Goal: Task Accomplishment & Management: Complete application form

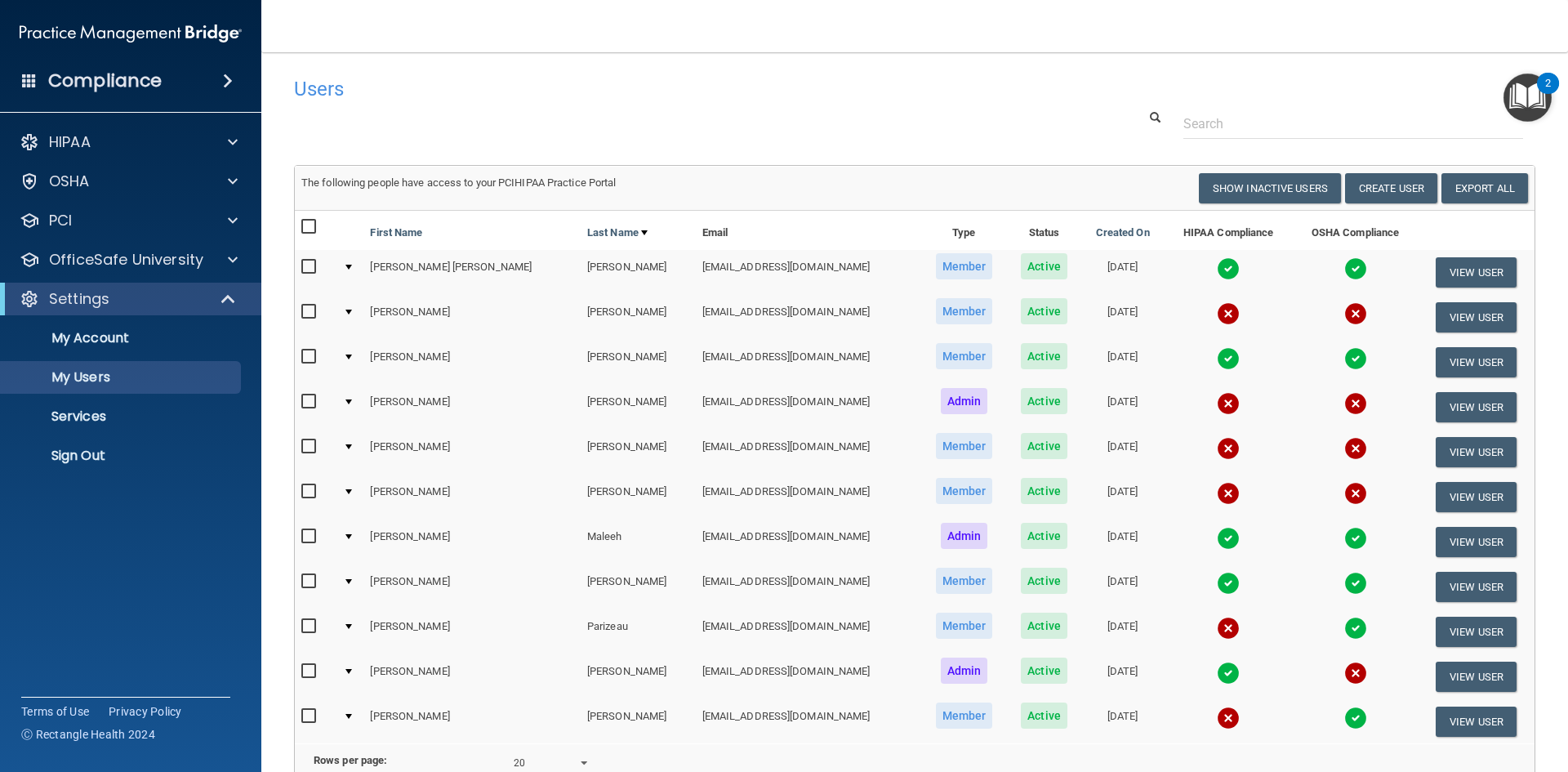
select select "20"
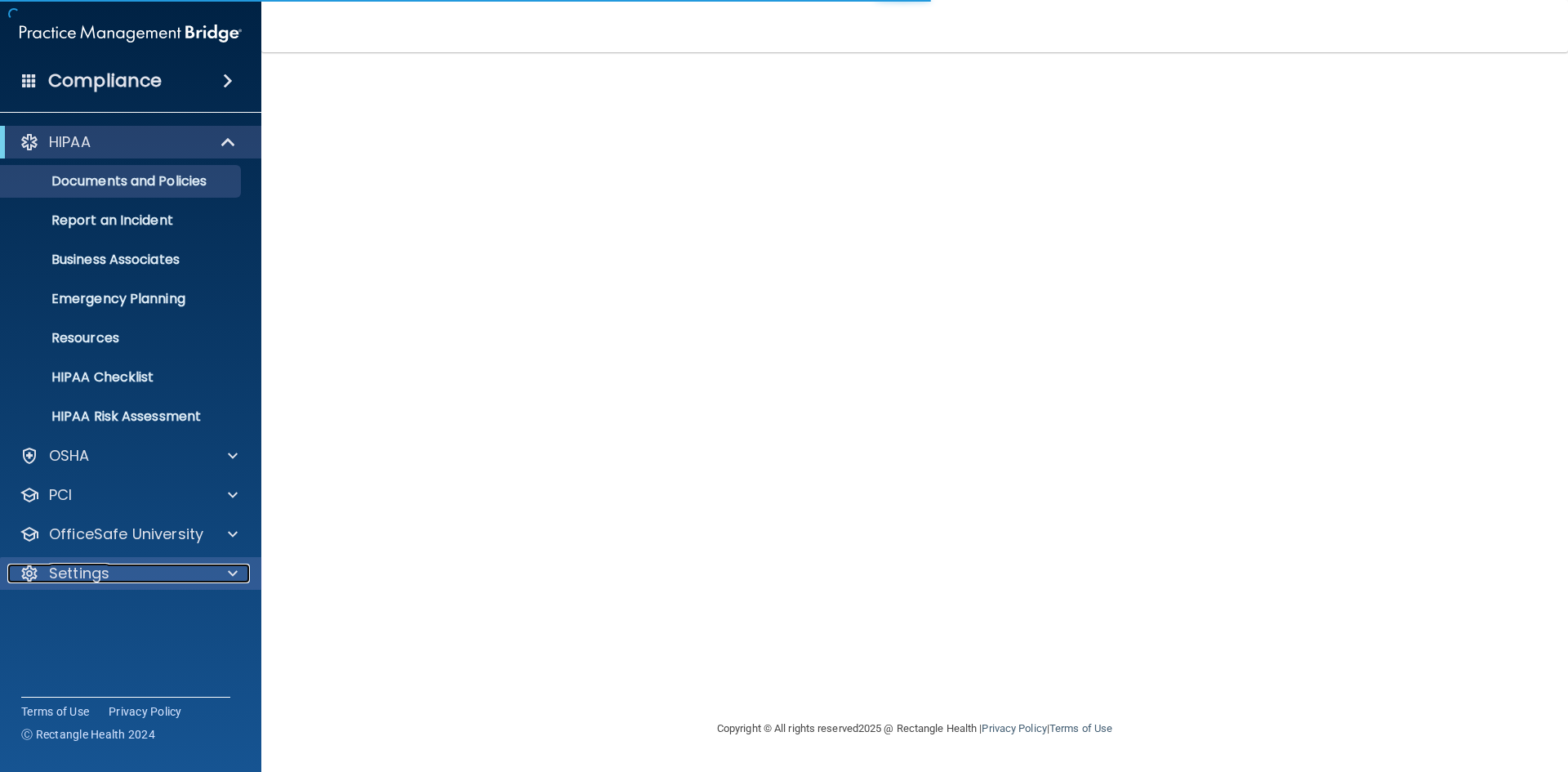
click at [214, 572] on div at bounding box center [230, 573] width 41 height 19
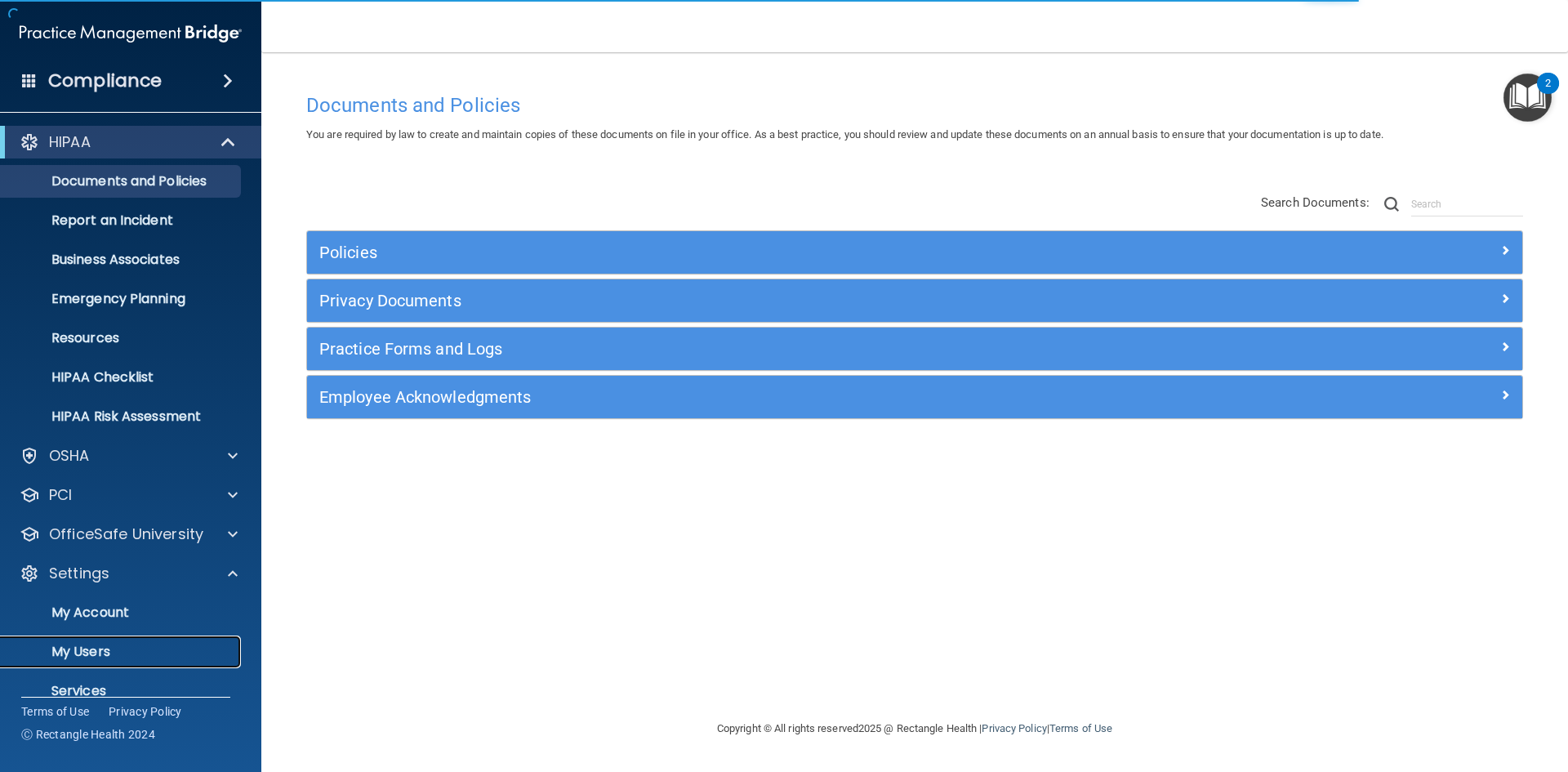
click at [89, 648] on p "My Users" at bounding box center [122, 652] width 223 height 16
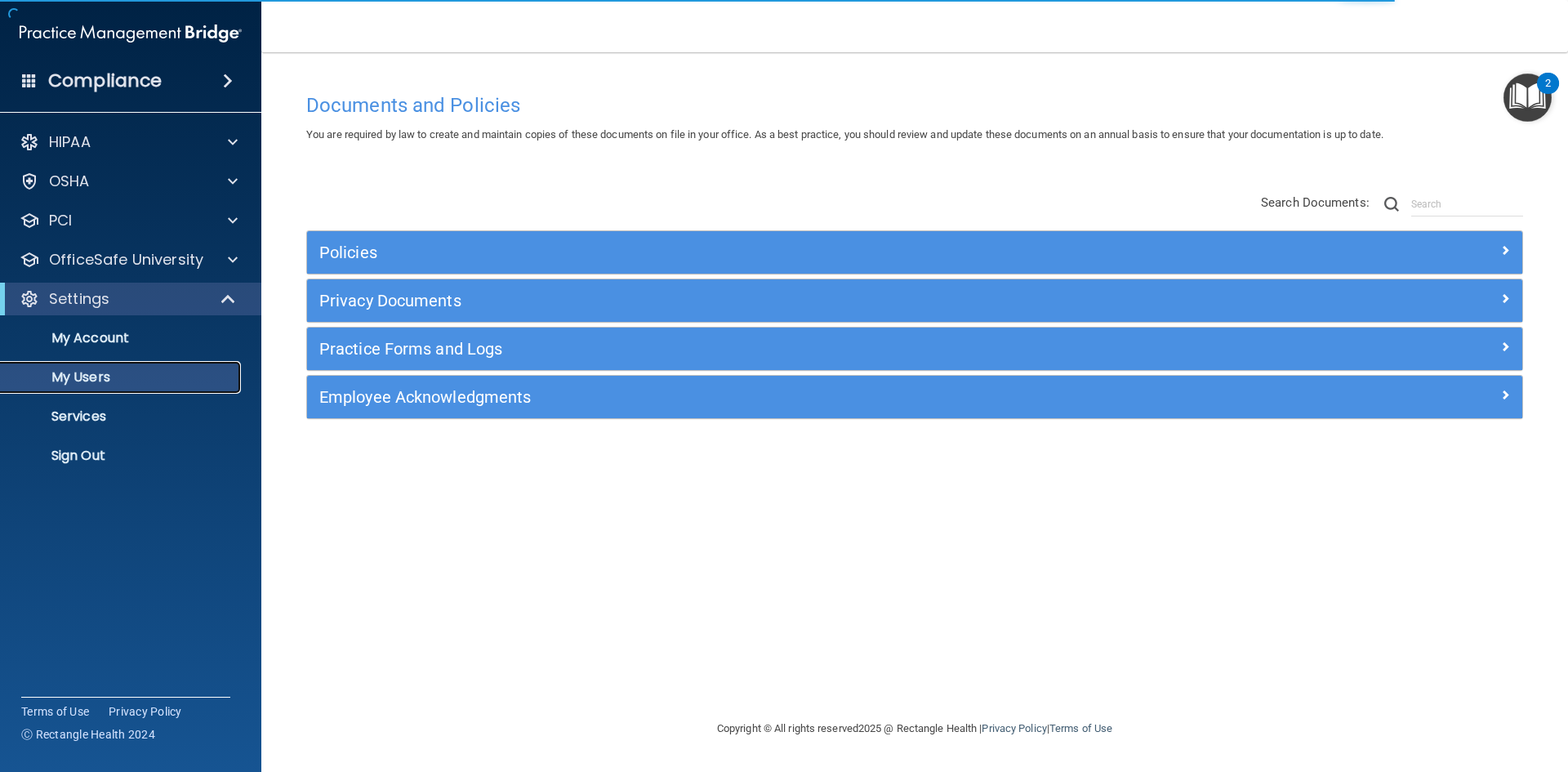
select select "20"
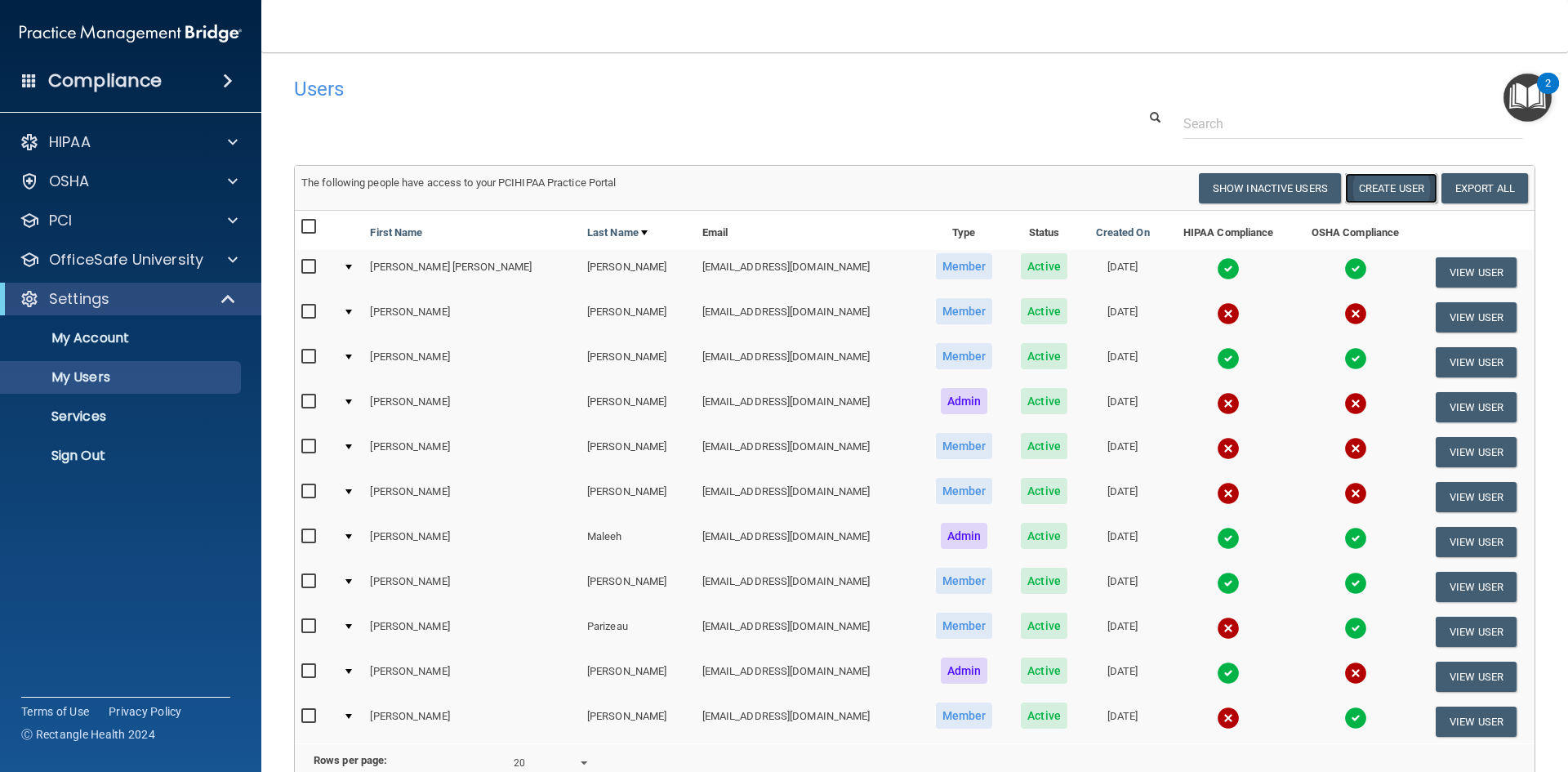
click at [1366, 183] on button "Create User" at bounding box center [1390, 187] width 92 height 30
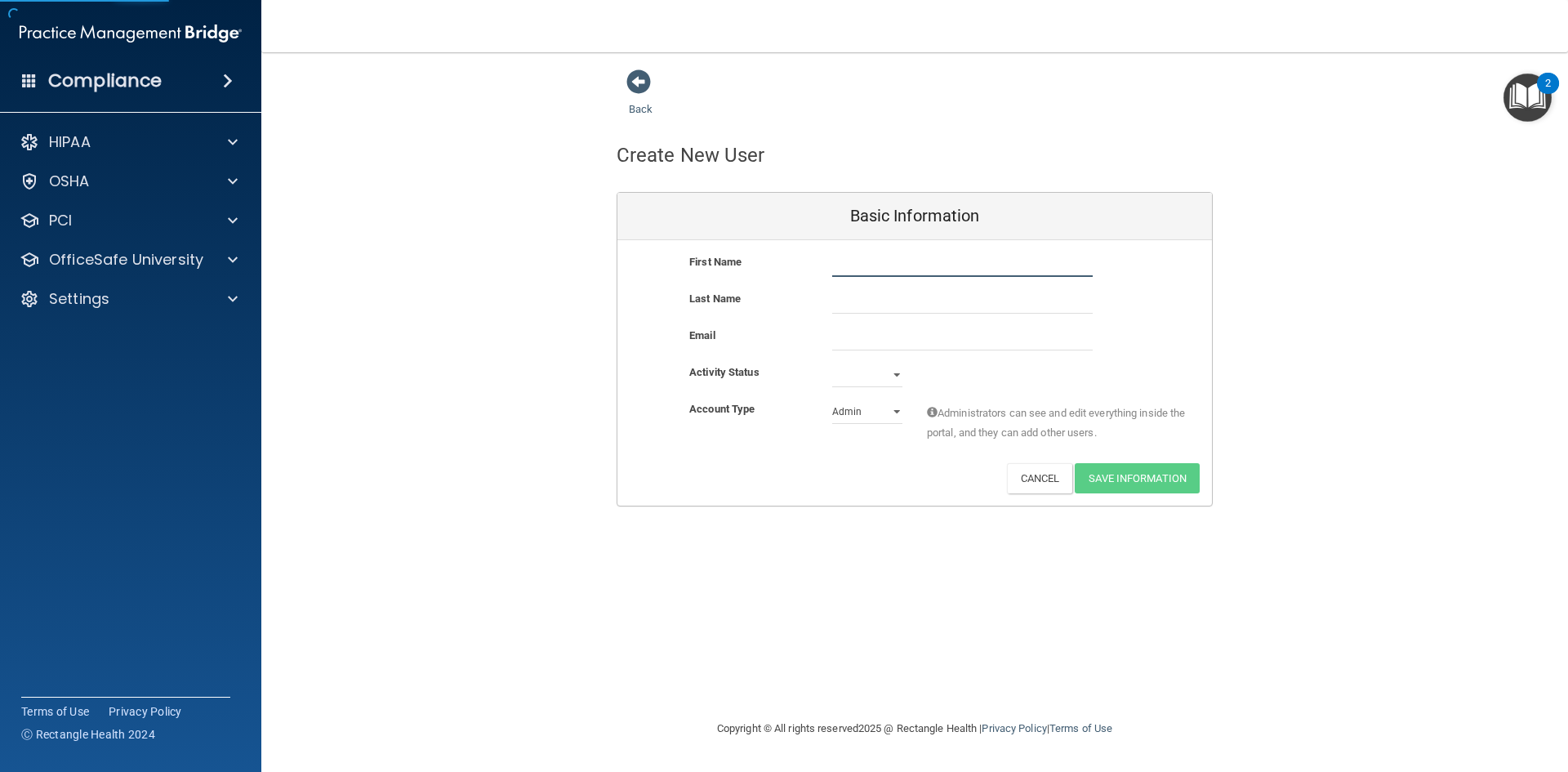
click at [882, 270] on input "text" at bounding box center [962, 265] width 260 height 25
type input "s"
type input "[PERSON_NAME]"
click at [867, 309] on input "text" at bounding box center [962, 302] width 260 height 25
type input "[PERSON_NAME]"
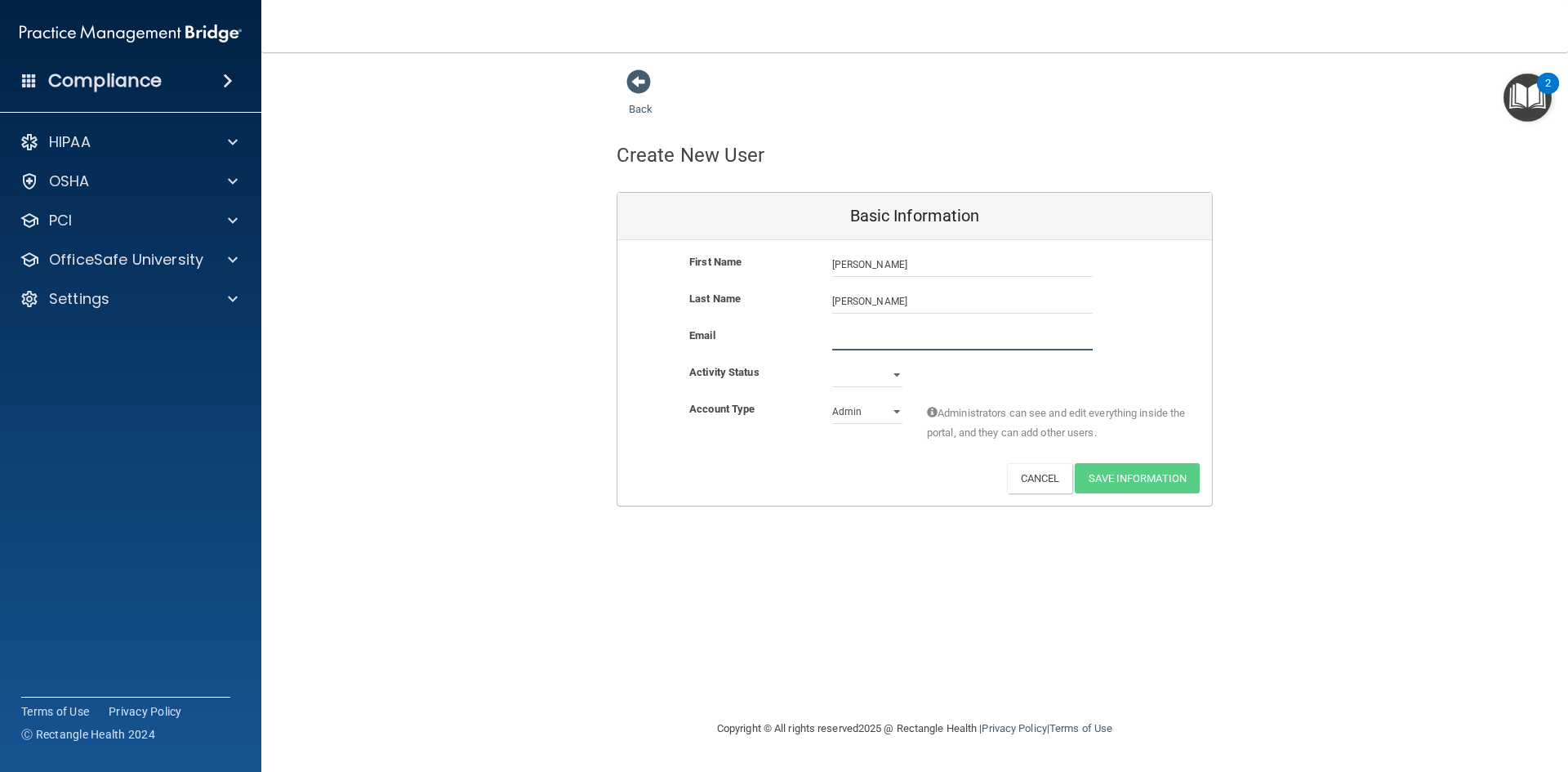
click at [857, 345] on input "email" at bounding box center [962, 339] width 260 height 25
type input "[PERSON_NAME][EMAIL_ADDRESS][DOMAIN_NAME]"
click at [877, 370] on select "Active Inactive" at bounding box center [867, 375] width 70 height 25
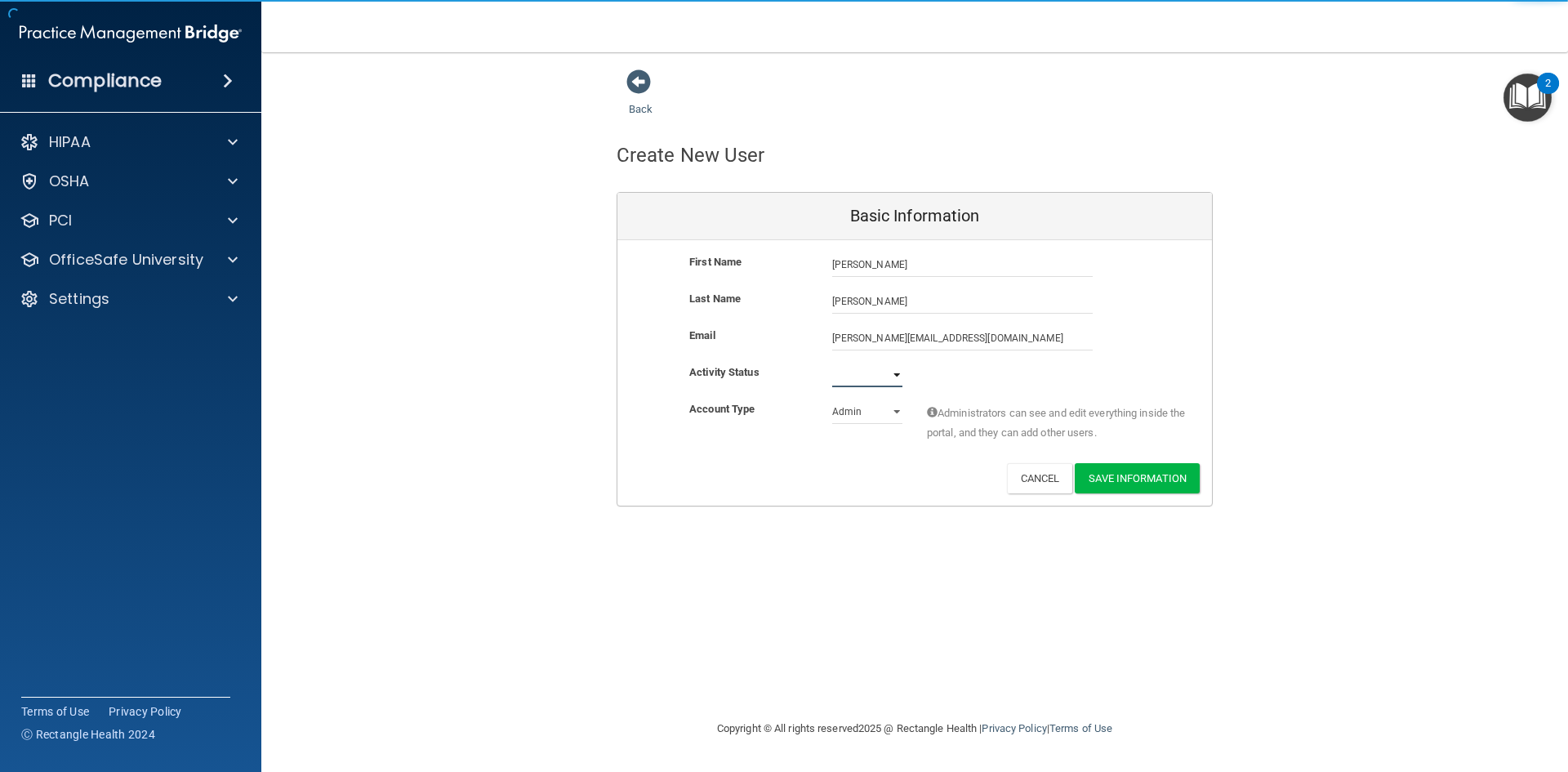
select select "active"
click at [832, 363] on select "Active Inactive" at bounding box center [867, 375] width 70 height 25
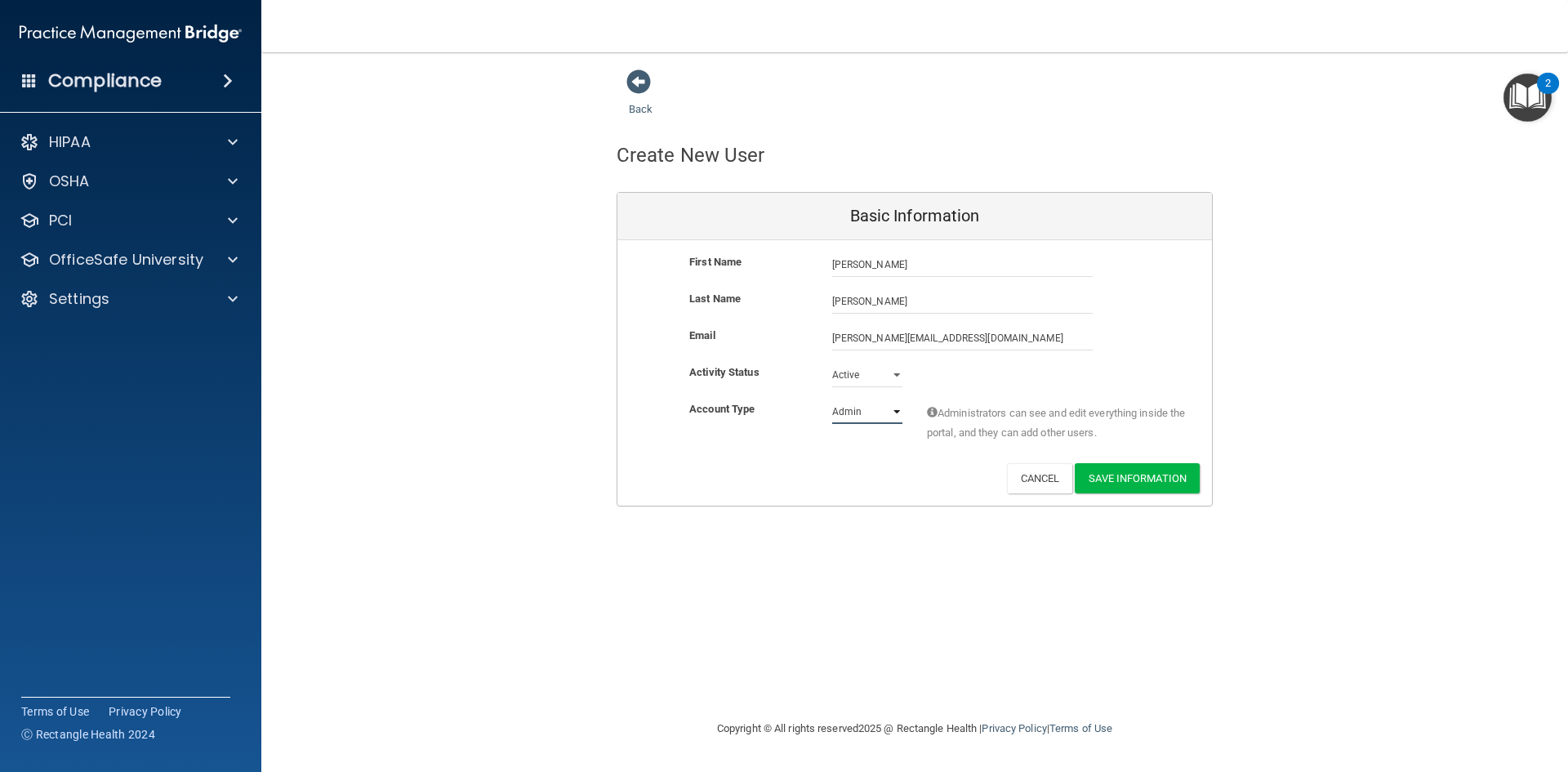
click at [868, 418] on select "Admin Member" at bounding box center [867, 412] width 70 height 25
select select "practice_member"
click at [832, 399] on select "Admin Member" at bounding box center [867, 412] width 70 height 25
click at [1145, 479] on button "Save Information" at bounding box center [1137, 477] width 125 height 30
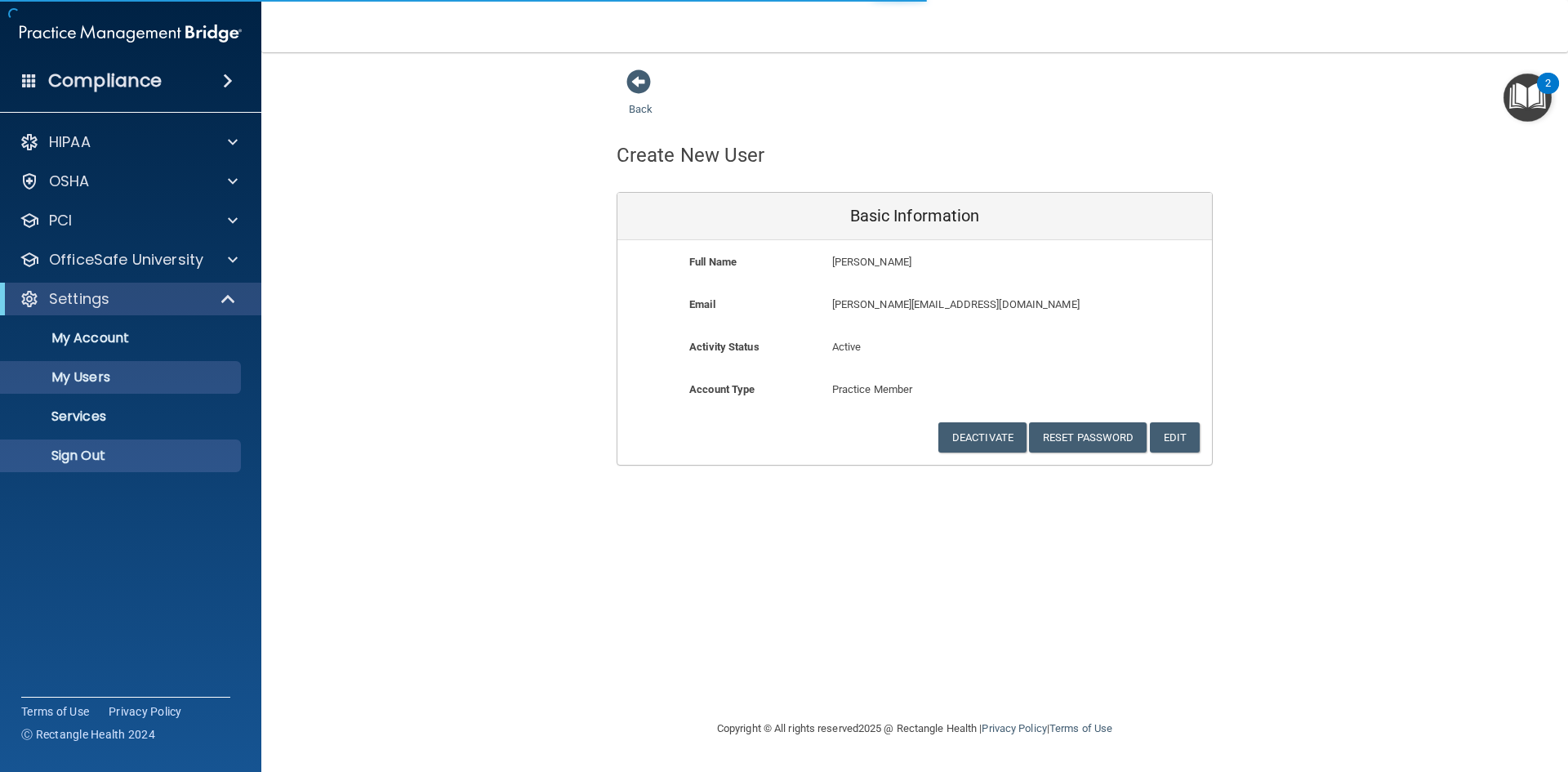
select select "20"
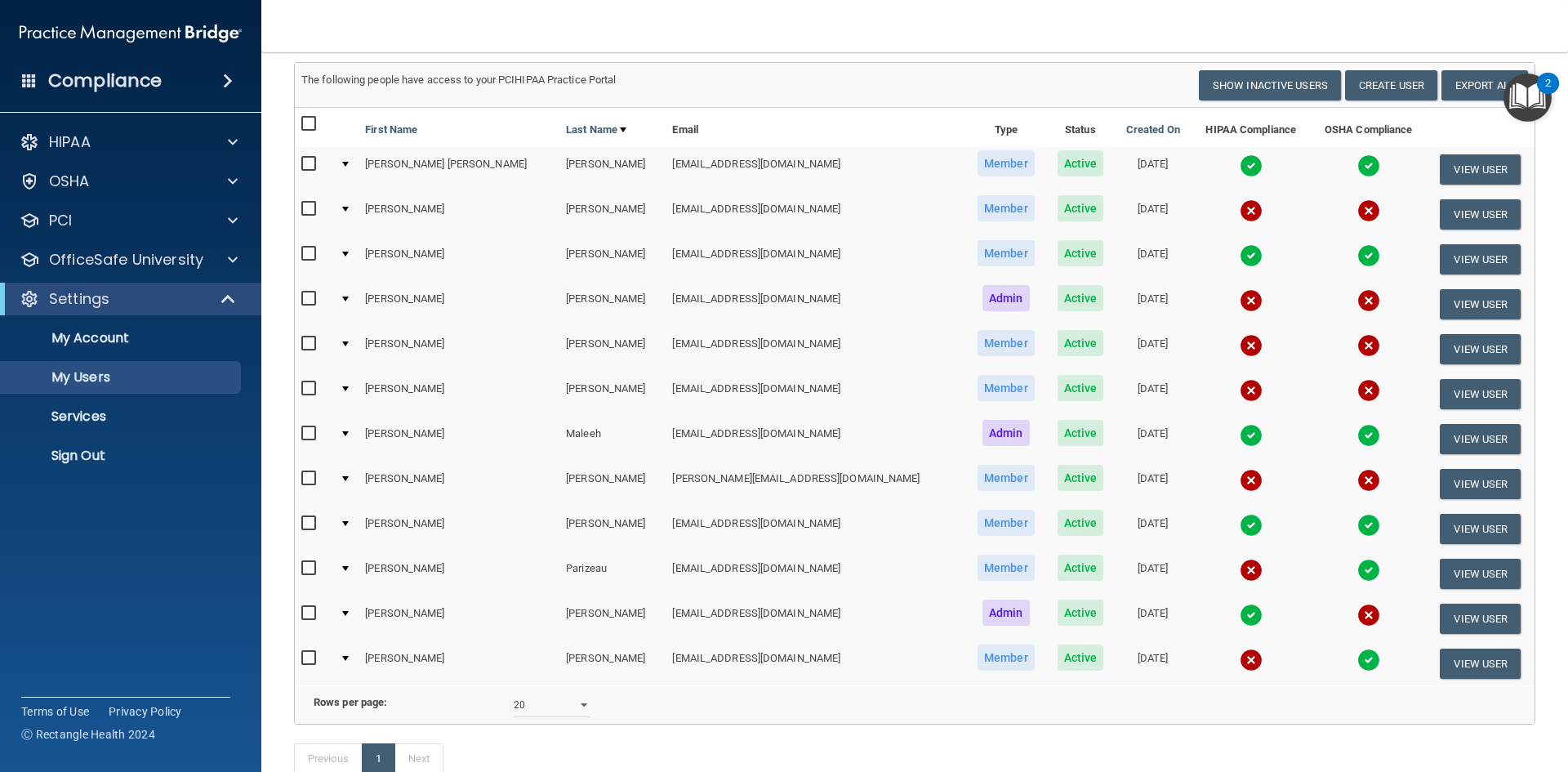
scroll to position [283, 0]
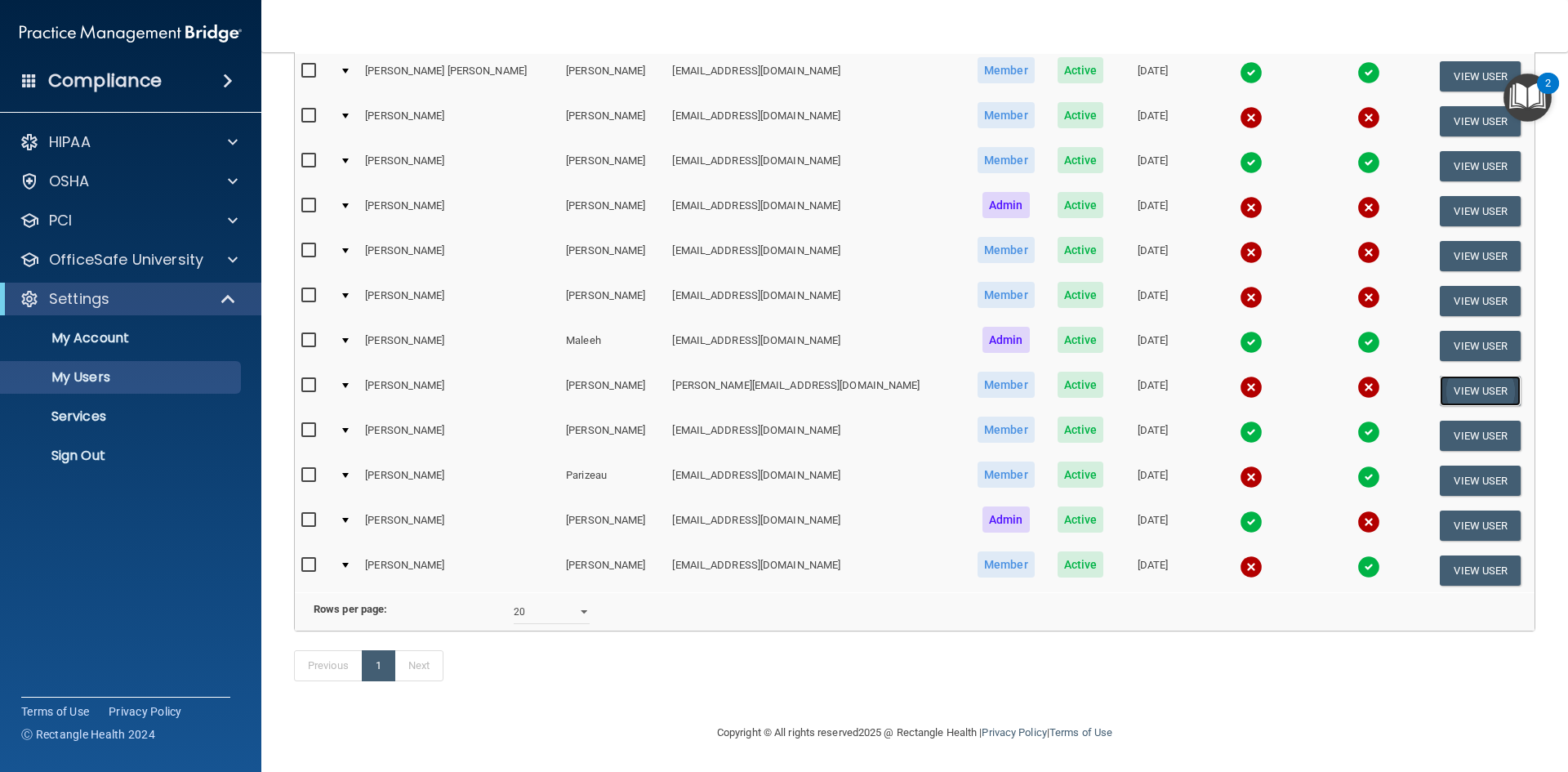
click at [1455, 375] on button "View User" at bounding box center [1480, 390] width 81 height 30
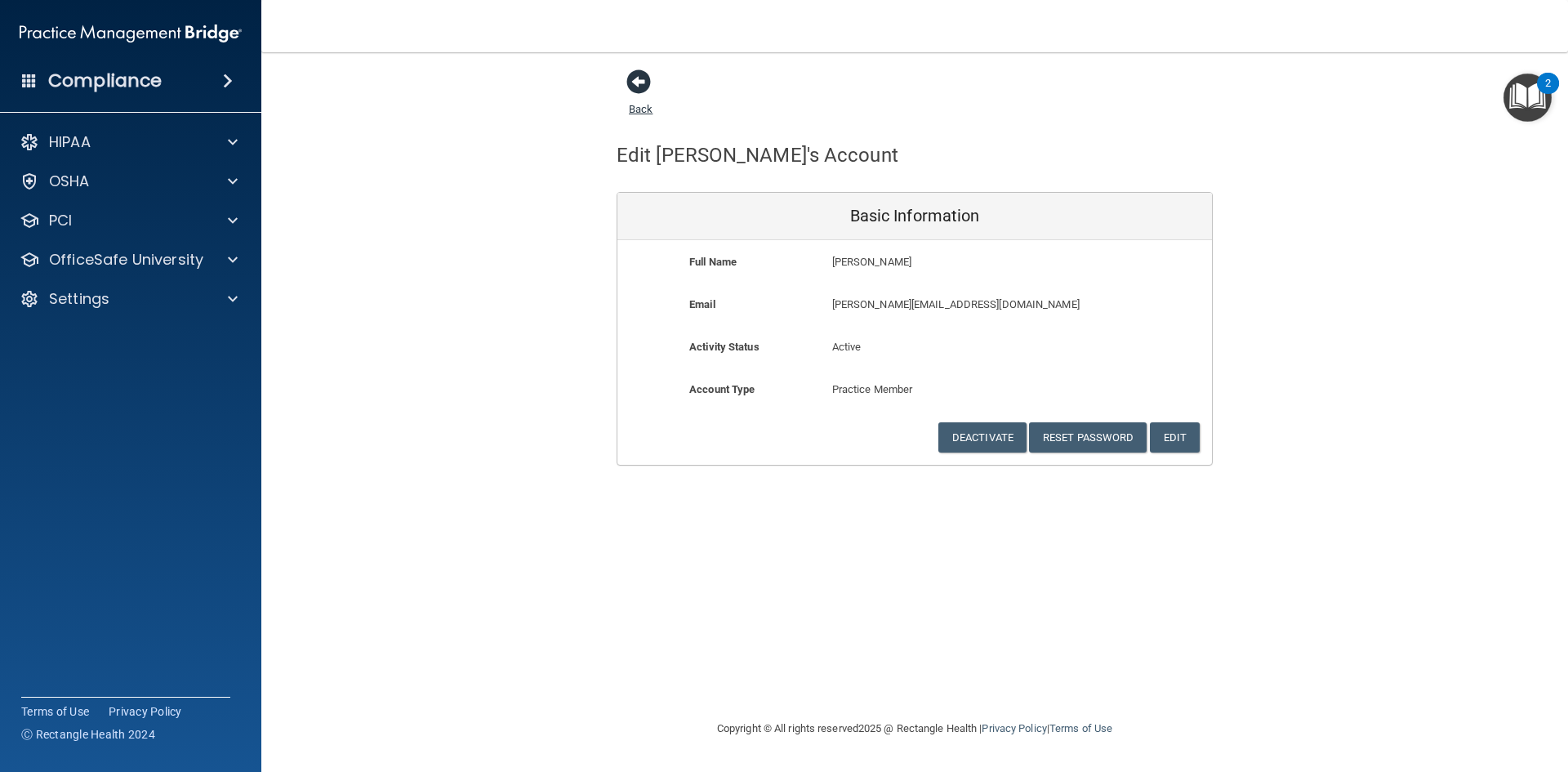
click at [630, 84] on span at bounding box center [639, 82] width 25 height 25
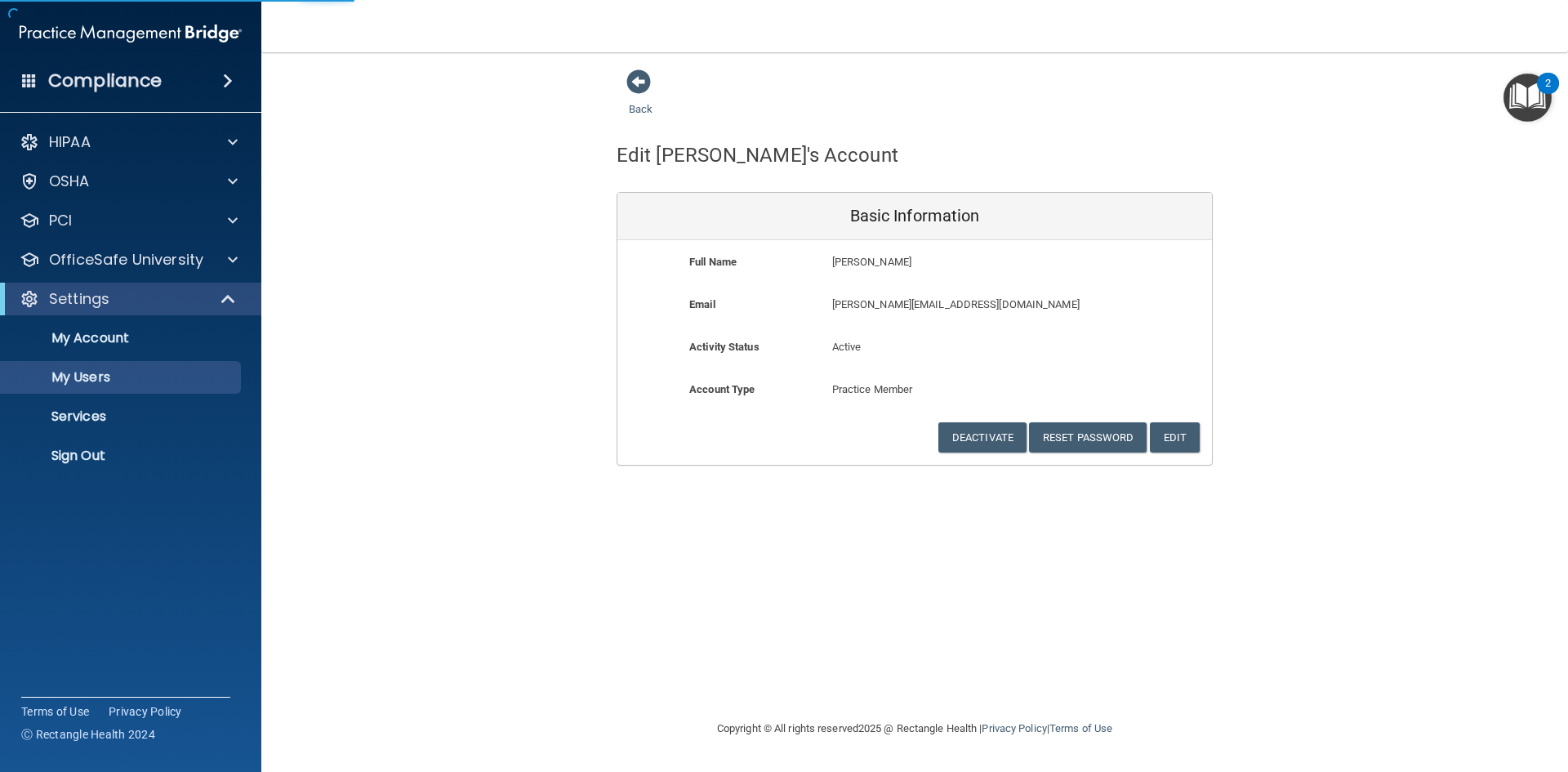
select select "20"
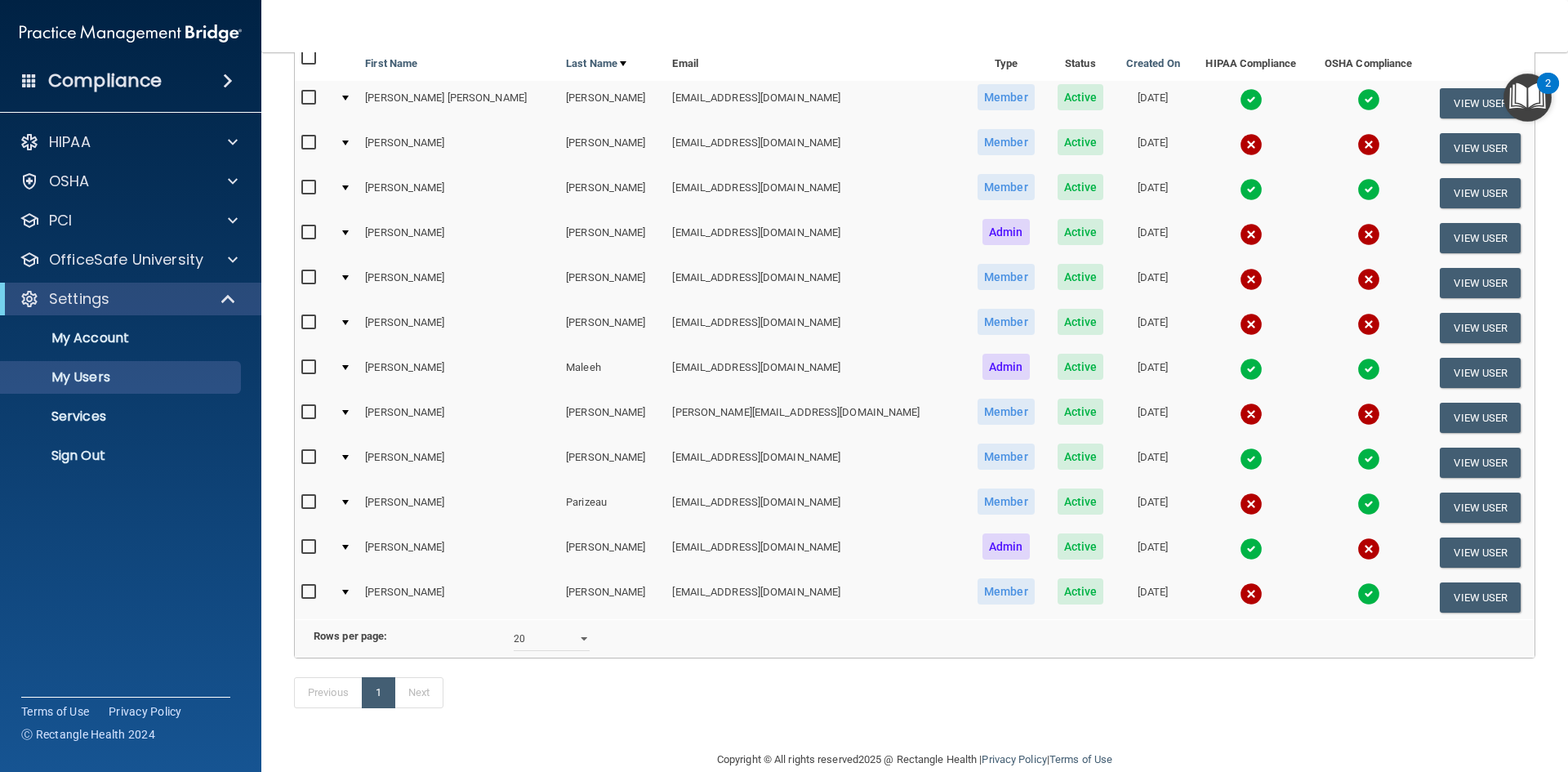
scroll to position [283, 0]
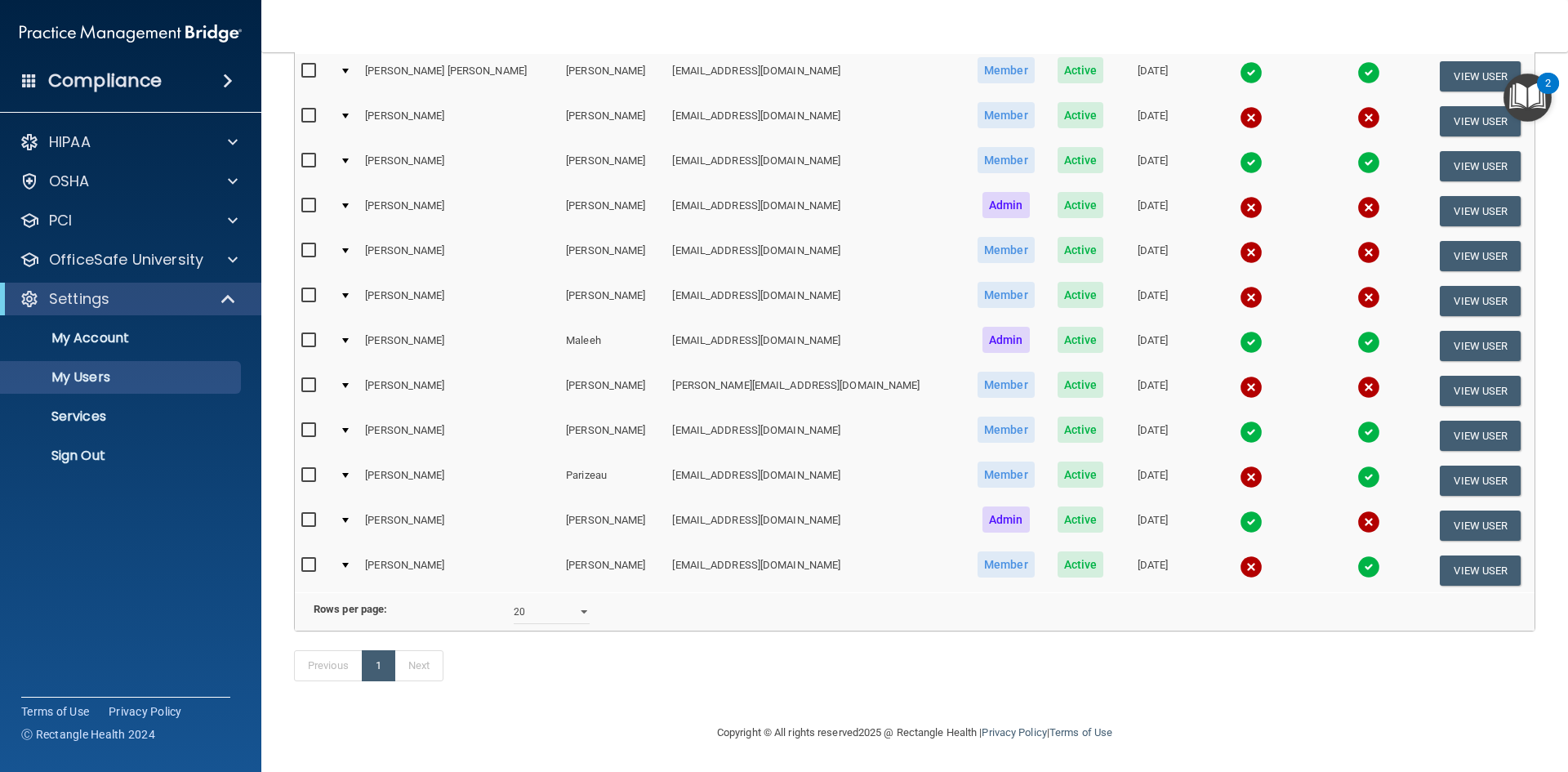
click at [300, 369] on td at bounding box center [314, 391] width 38 height 45
click at [306, 379] on input "checkbox" at bounding box center [311, 386] width 19 height 13
click at [348, 383] on div at bounding box center [345, 385] width 7 height 5
click at [353, 369] on td at bounding box center [345, 391] width 25 height 45
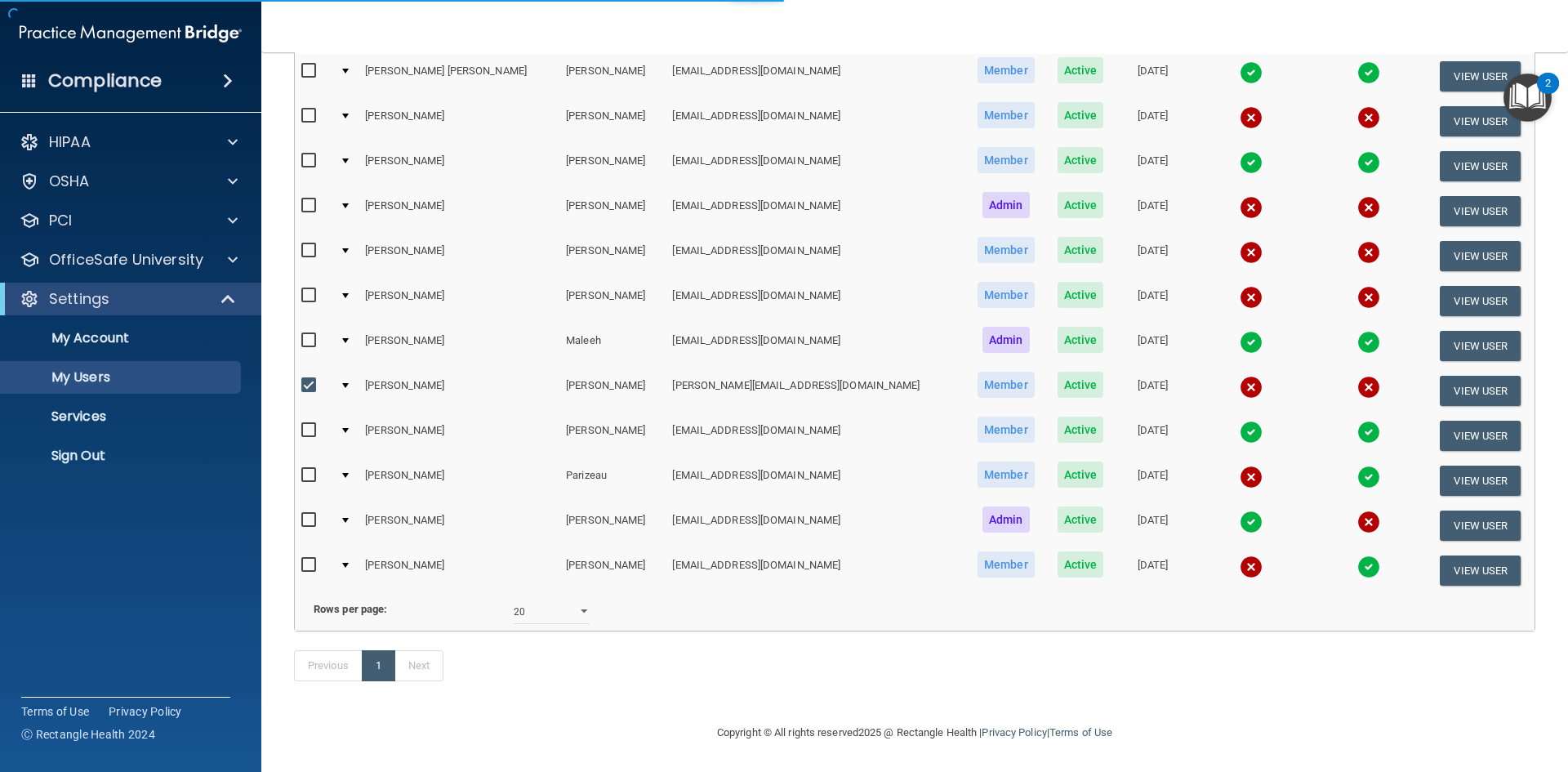
click at [305, 379] on input "checkbox" at bounding box center [311, 386] width 19 height 13
checkbox input "false"
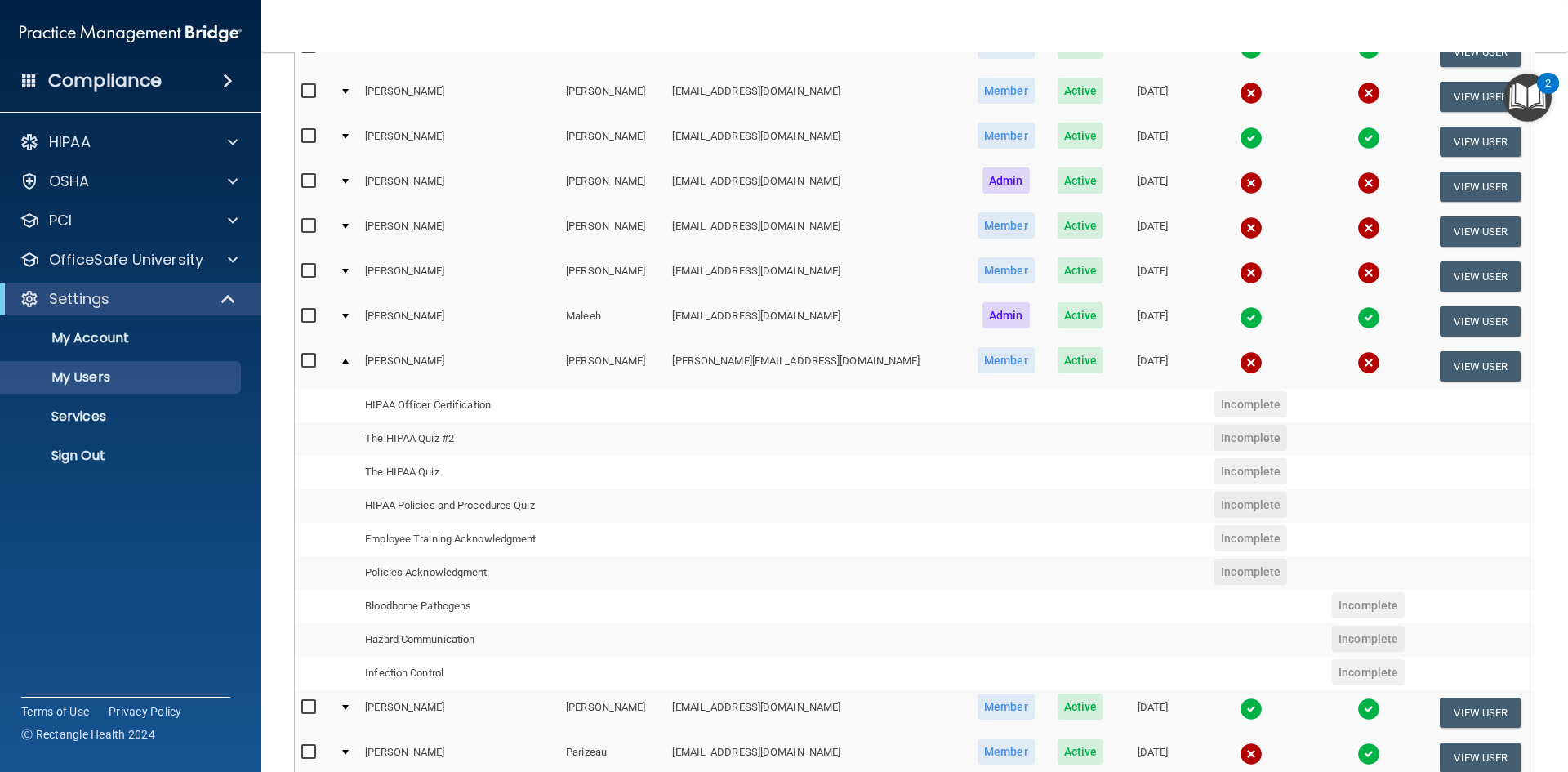
click at [348, 360] on div at bounding box center [345, 361] width 7 height 5
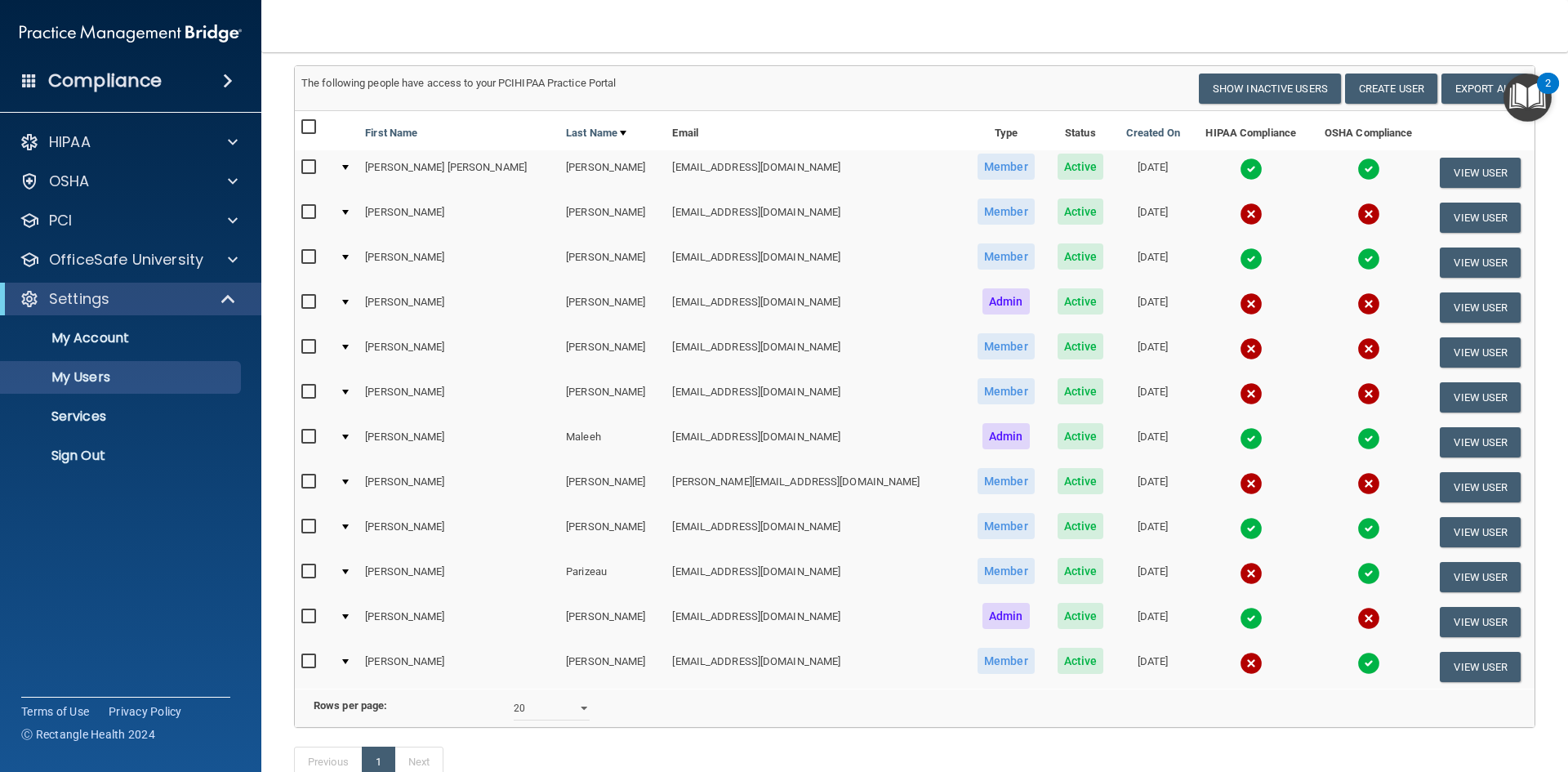
scroll to position [163, 0]
click at [1381, 79] on button "Create User" at bounding box center [1390, 87] width 92 height 30
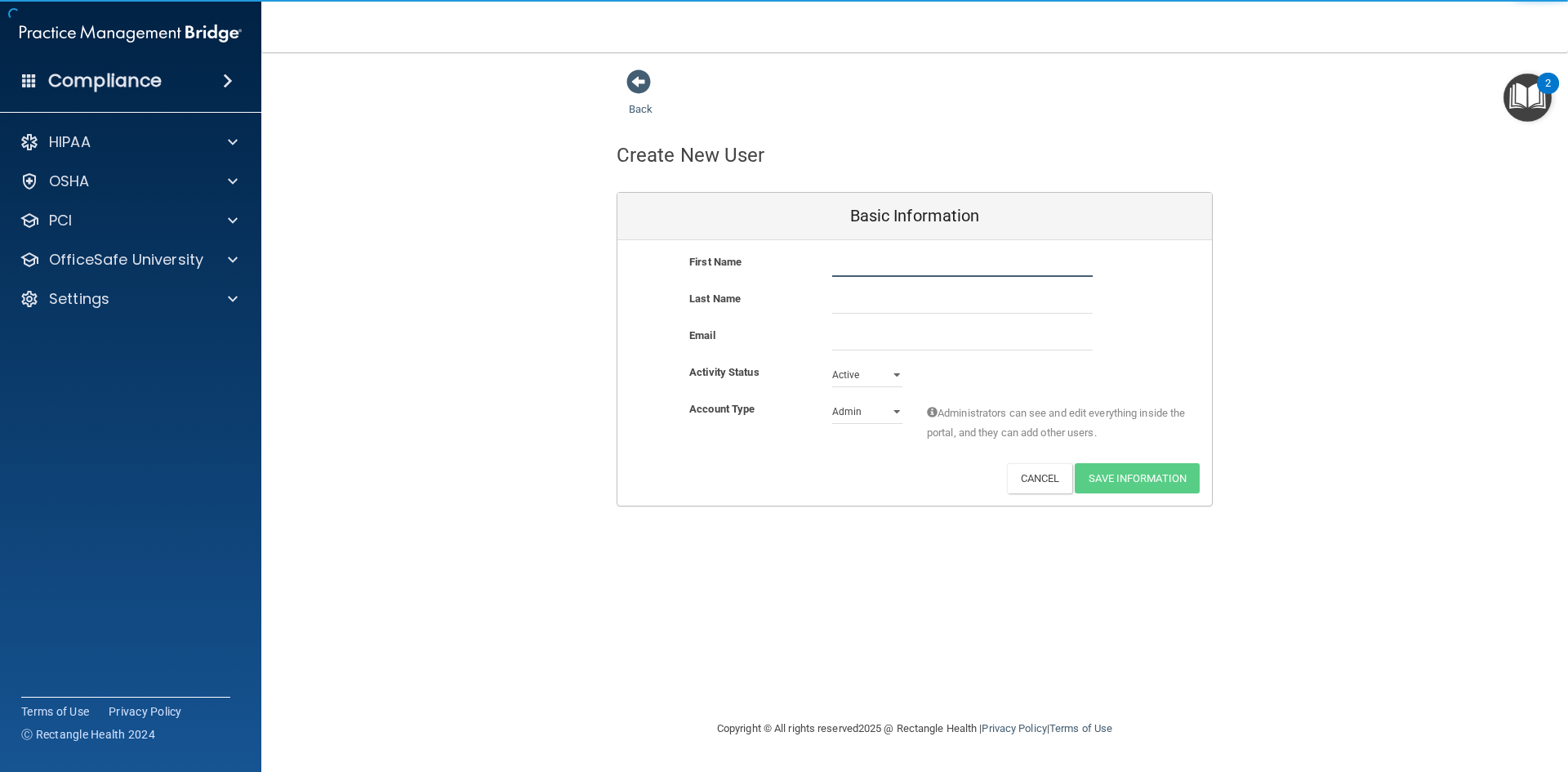
click at [859, 274] on input "text" at bounding box center [962, 265] width 260 height 25
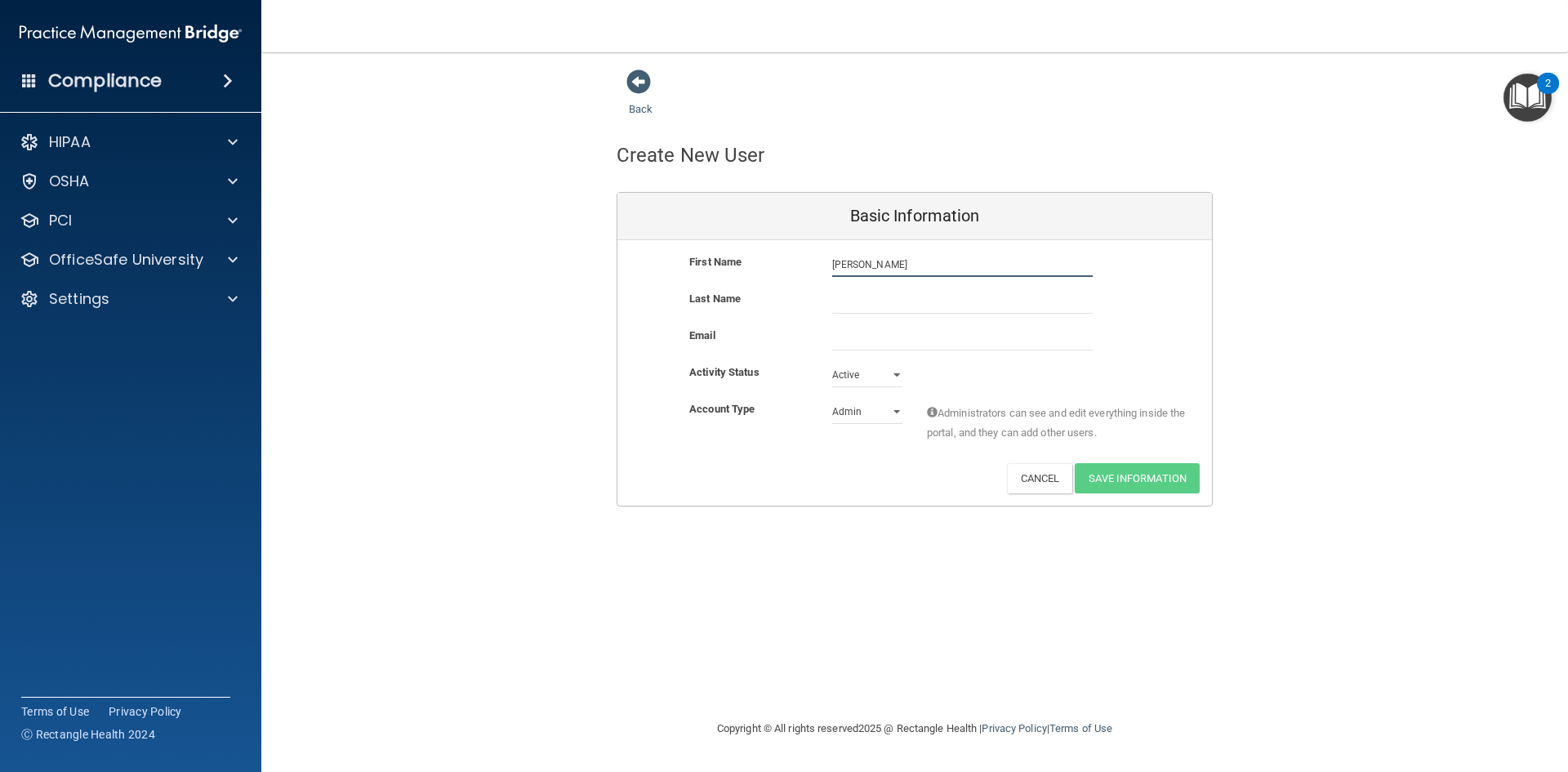
type input "[PERSON_NAME]"
click at [863, 299] on input "text" at bounding box center [962, 302] width 260 height 25
type input "Marconi"
click at [889, 421] on select "Admin Member" at bounding box center [867, 412] width 70 height 25
select select "practice_member"
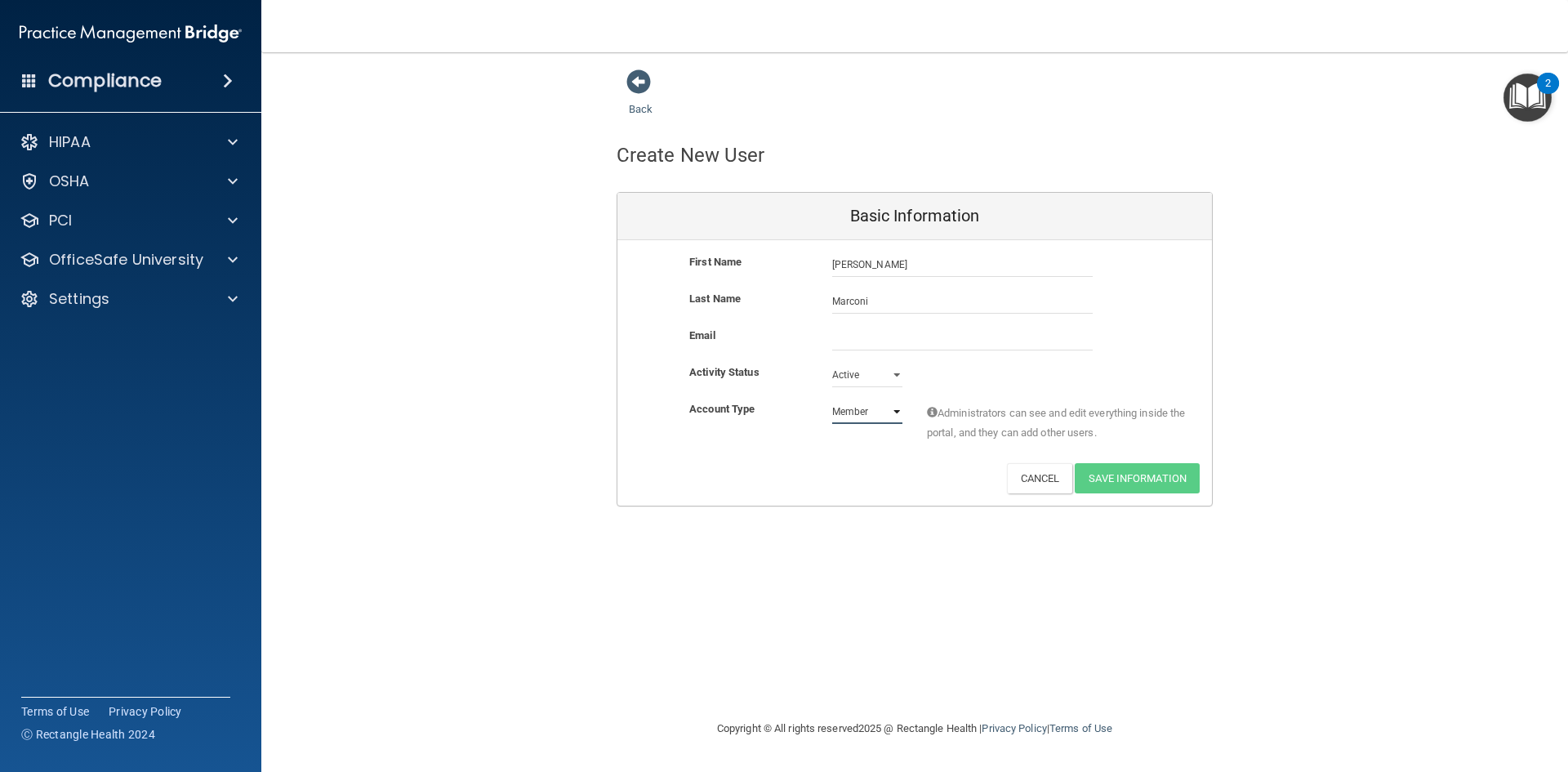
click at [832, 399] on select "Admin Member" at bounding box center [867, 412] width 70 height 25
click at [866, 334] on input "email" at bounding box center [962, 339] width 260 height 25
type input "[EMAIL_ADDRESS][DOMAIN_NAME]"
click at [1138, 484] on button "Save Information" at bounding box center [1137, 477] width 125 height 30
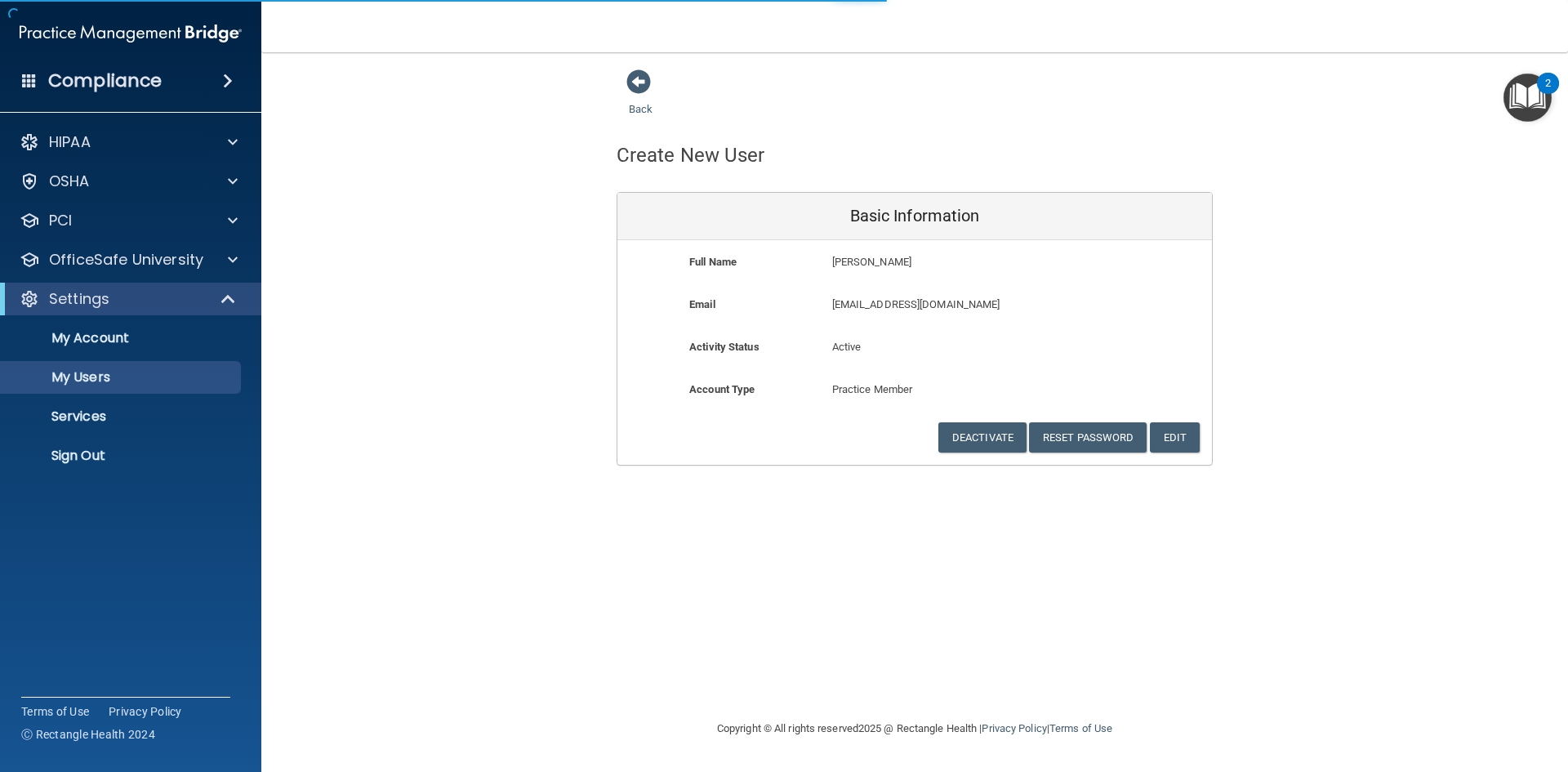
select select "20"
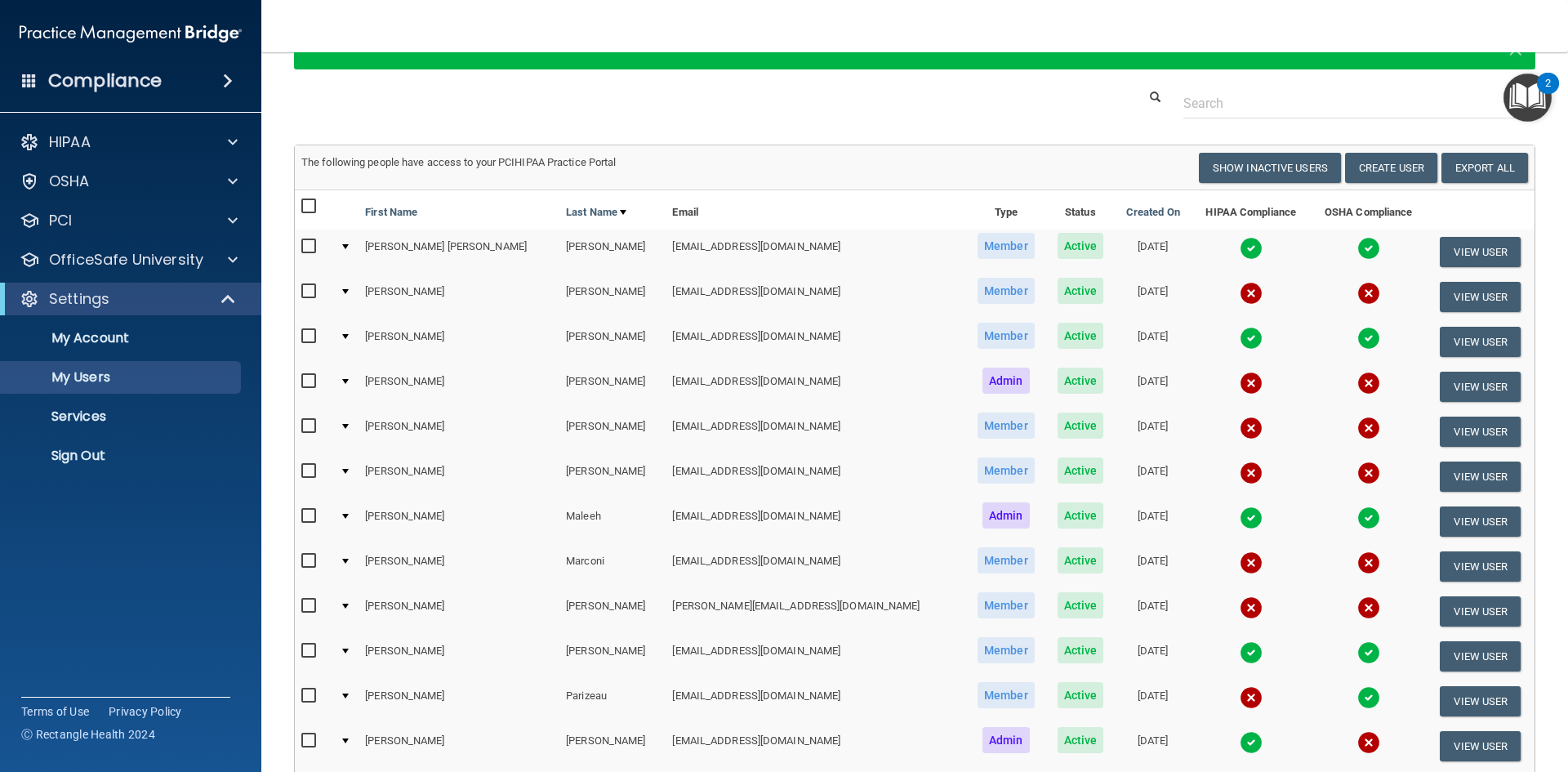
scroll to position [165, 0]
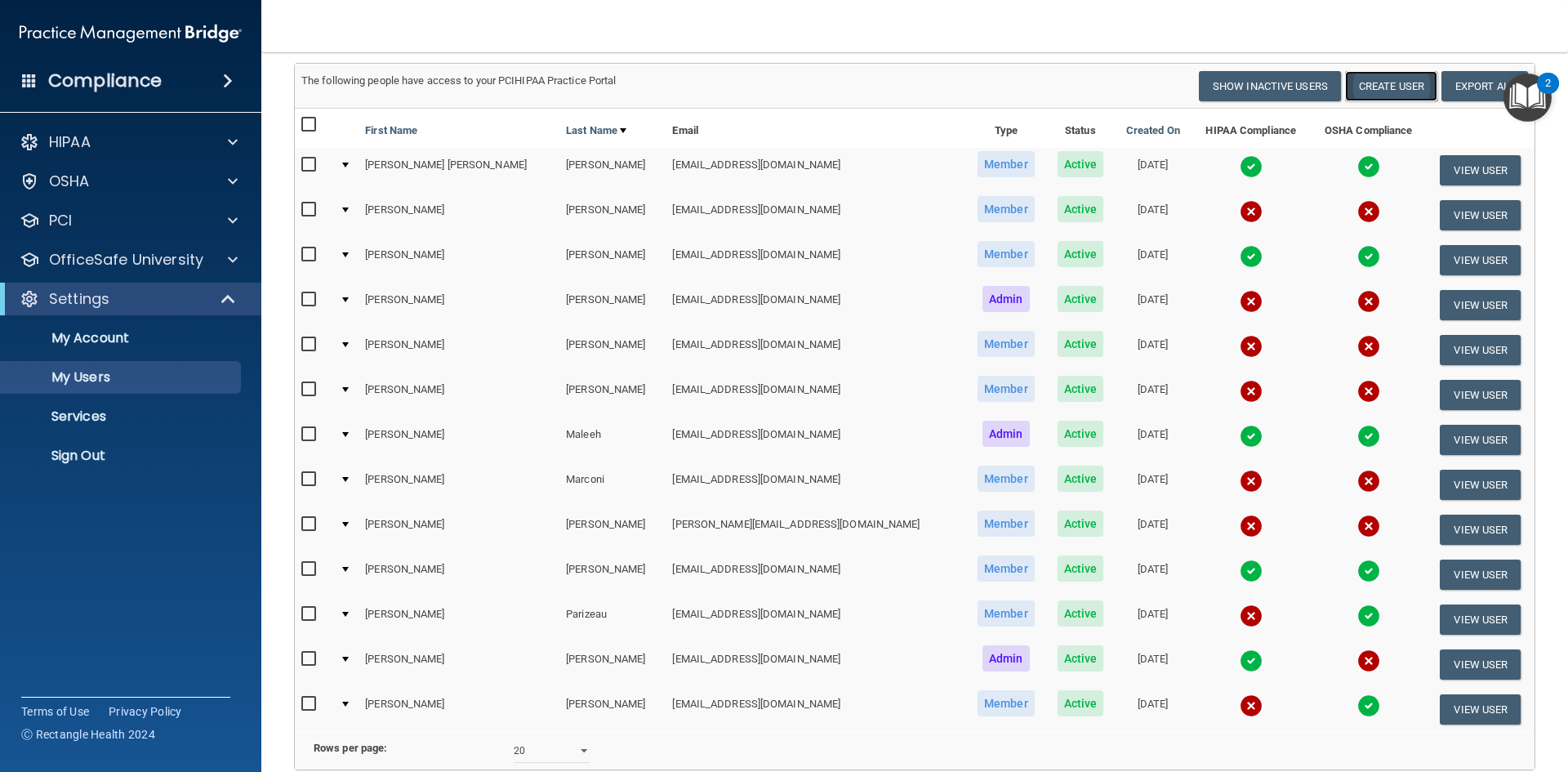
click at [1382, 81] on button "Create User" at bounding box center [1390, 85] width 92 height 30
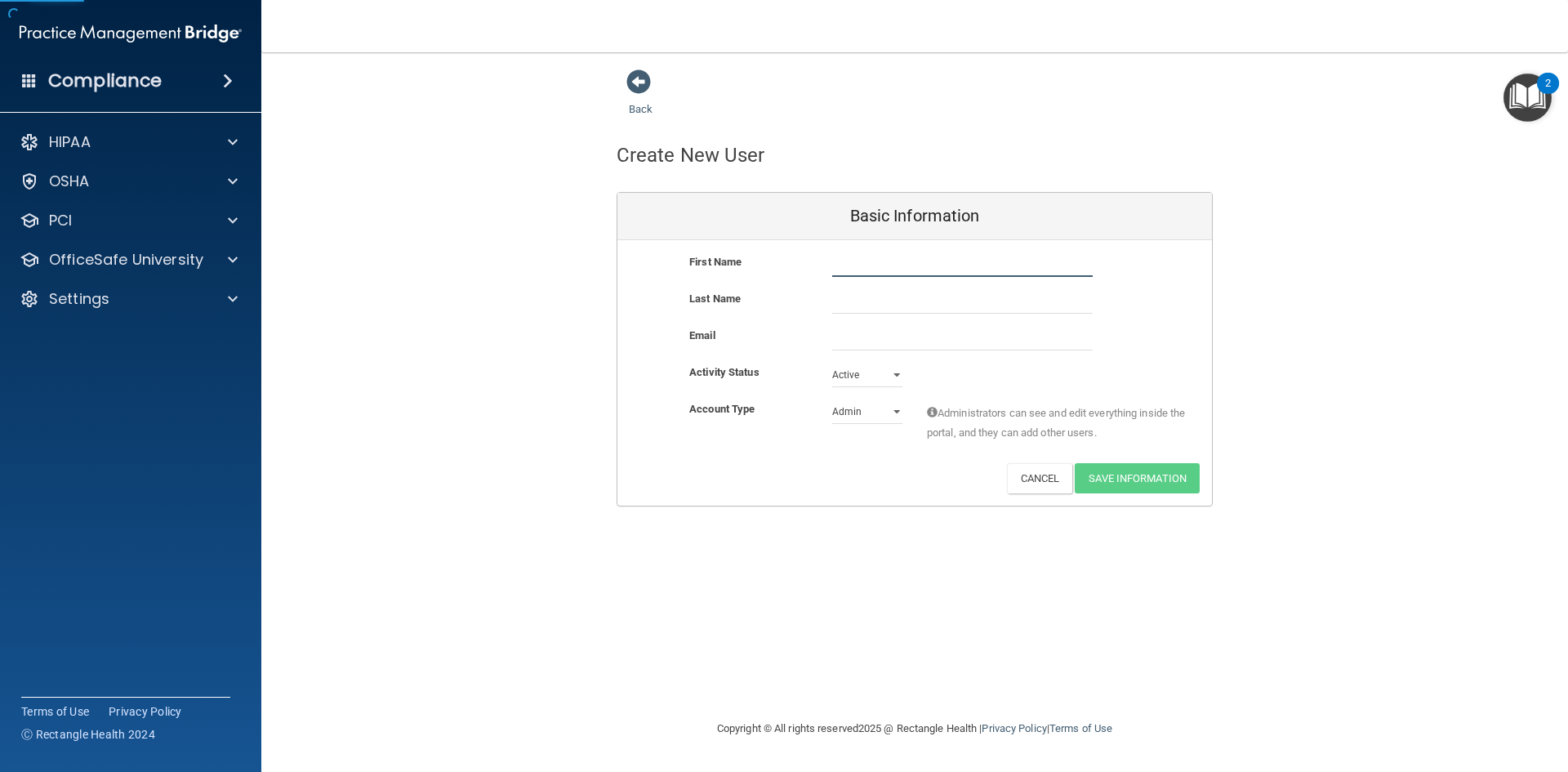
click at [877, 270] on input "text" at bounding box center [962, 265] width 260 height 25
type input "[PERSON_NAME]"
click at [867, 307] on input "text" at bounding box center [962, 302] width 260 height 25
type input "[PERSON_NAME]"
click at [855, 343] on input "email" at bounding box center [962, 339] width 260 height 25
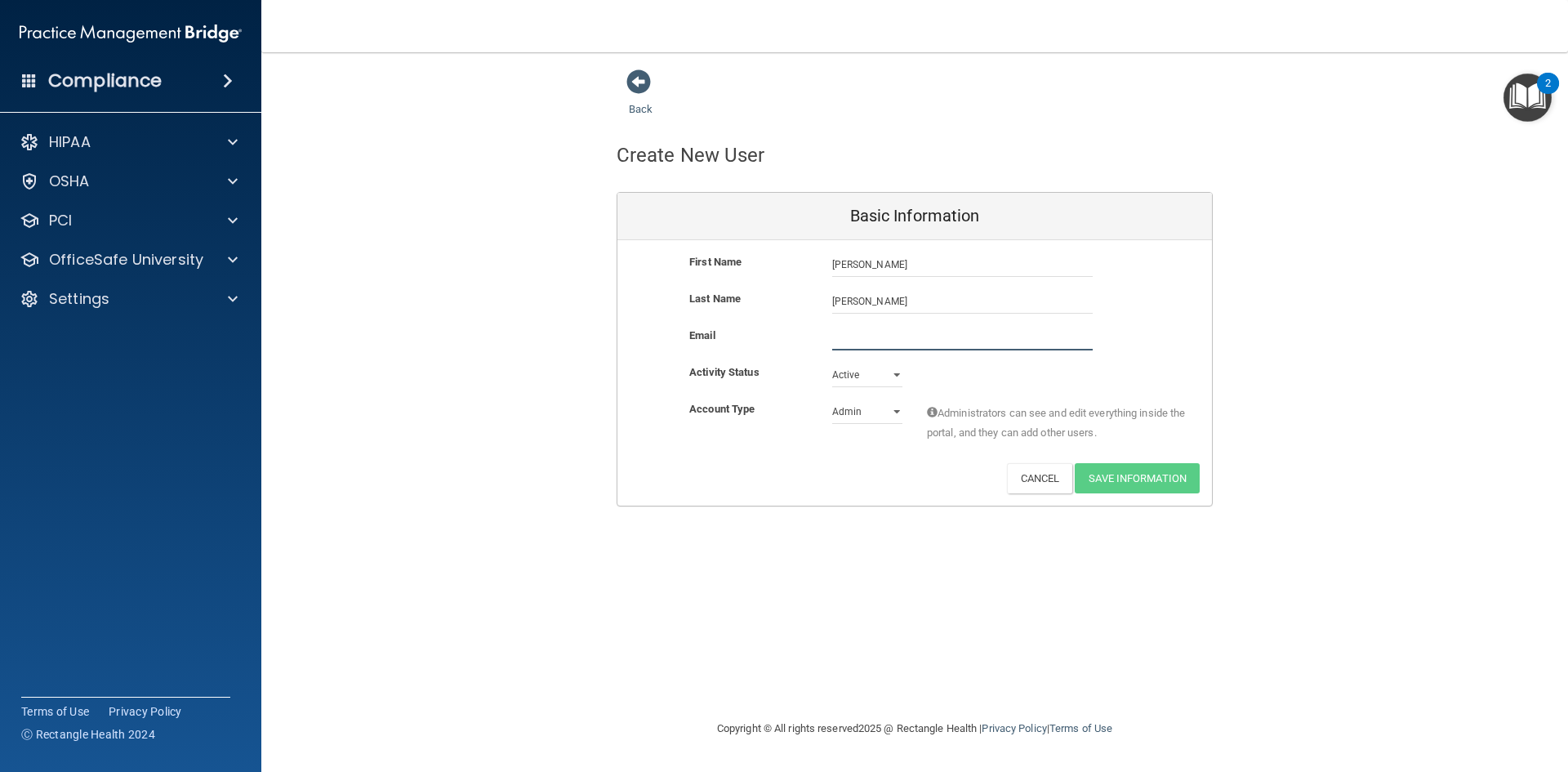
paste input "[EMAIL_ADDRESS][DOMAIN_NAME]"
type input "[EMAIL_ADDRESS][DOMAIN_NAME]"
click at [863, 405] on select "Admin Member" at bounding box center [867, 412] width 70 height 25
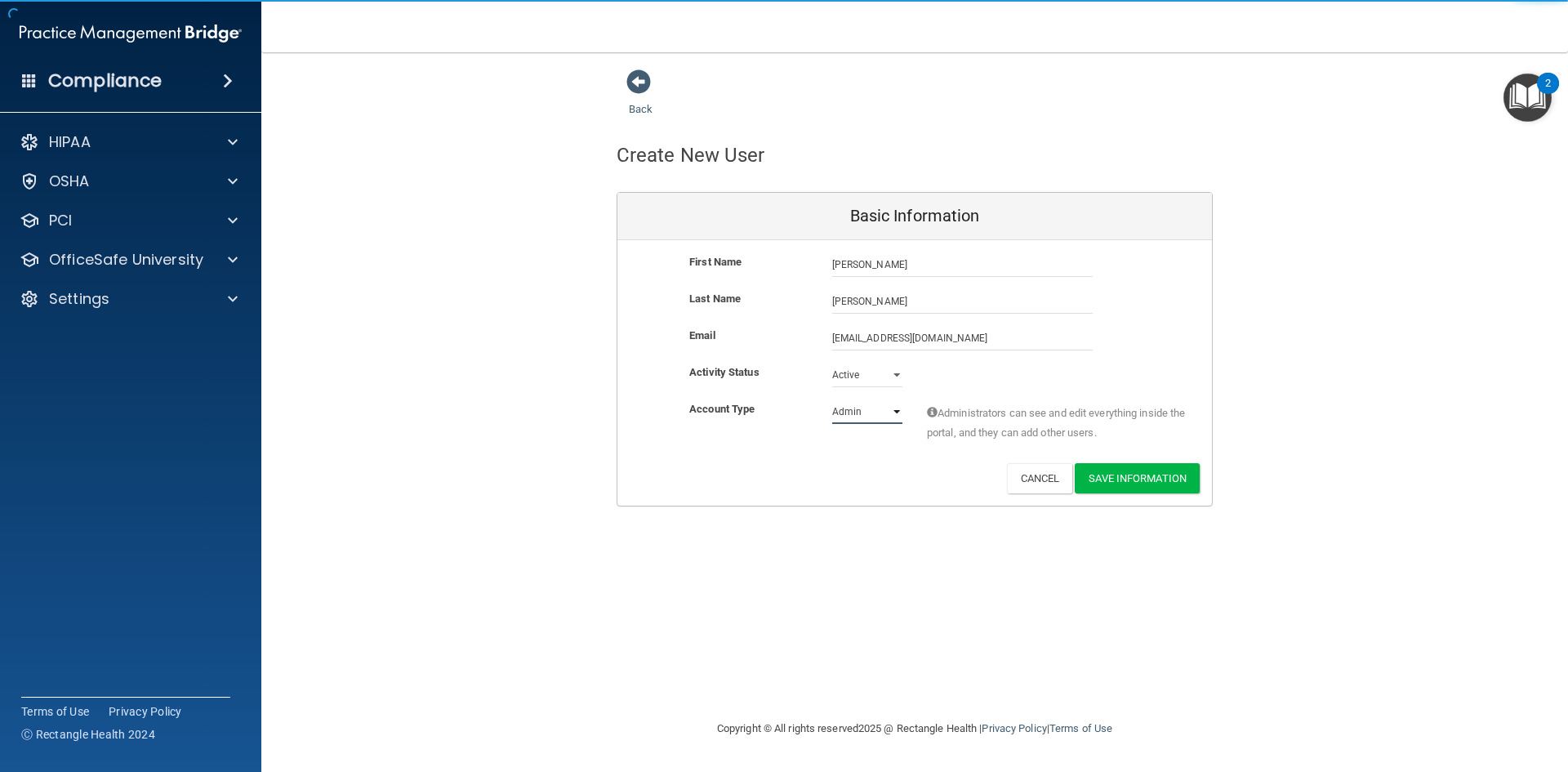
select select "practice_member"
click at [832, 399] on select "Admin Member" at bounding box center [867, 412] width 70 height 25
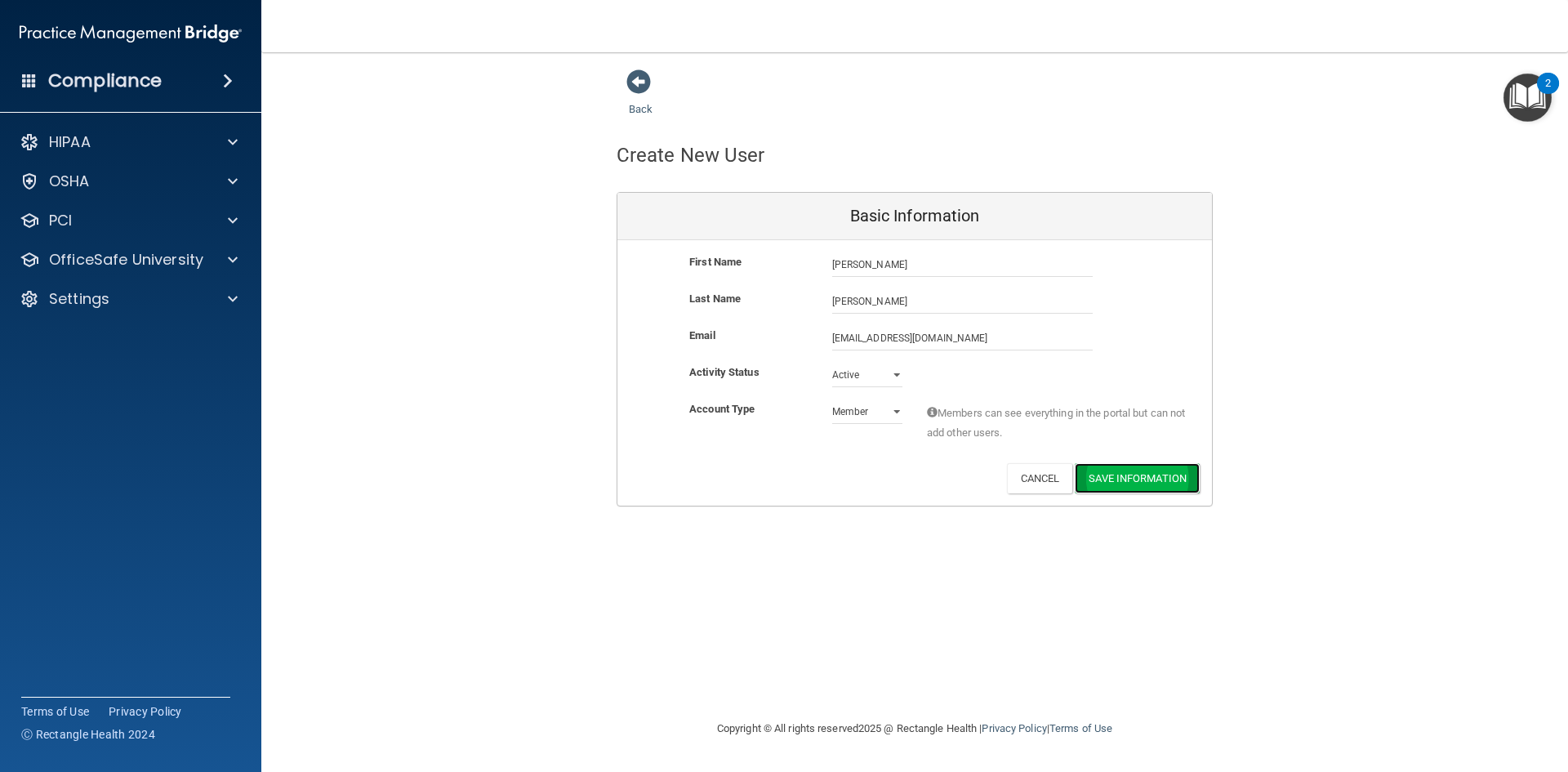
click at [1129, 483] on button "Save Information" at bounding box center [1137, 477] width 125 height 30
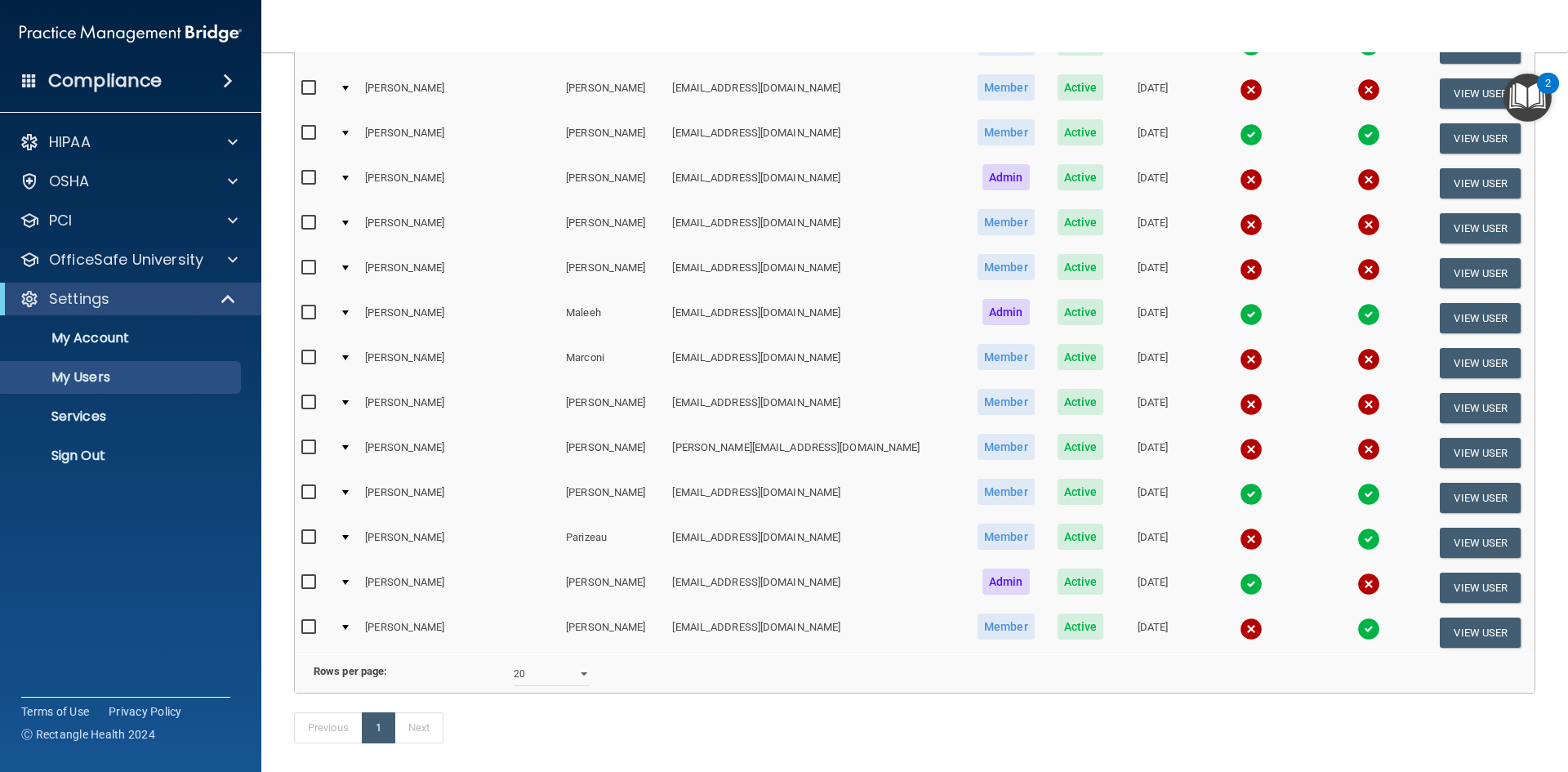
scroll to position [326, 0]
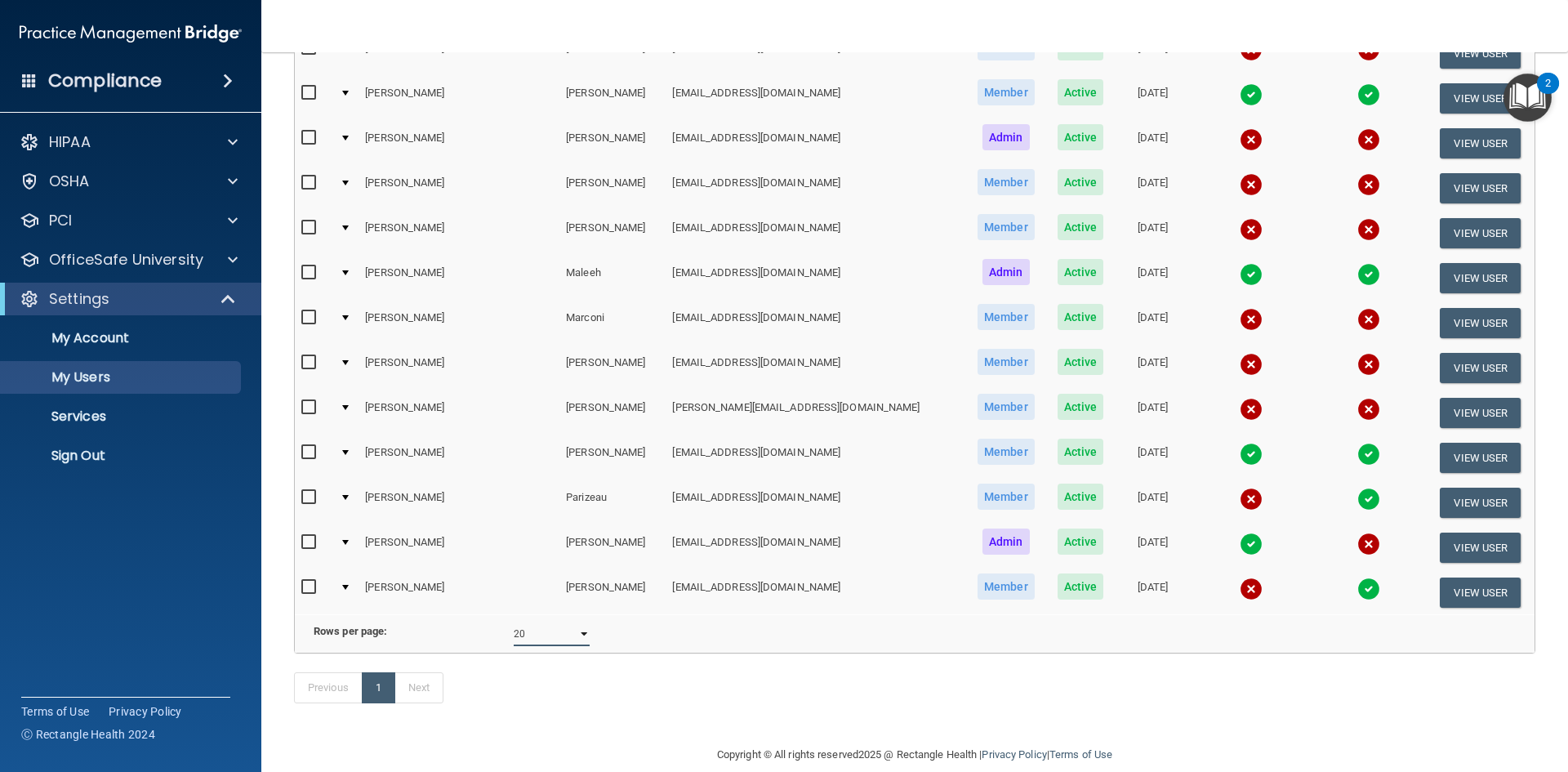
click at [573, 646] on select "10 20 30 40 all" at bounding box center [551, 635] width 76 height 25
select select "30"
click at [513, 634] on select "10 20 30 40 all" at bounding box center [551, 635] width 76 height 25
select select "30"
